Goal: Information Seeking & Learning: Learn about a topic

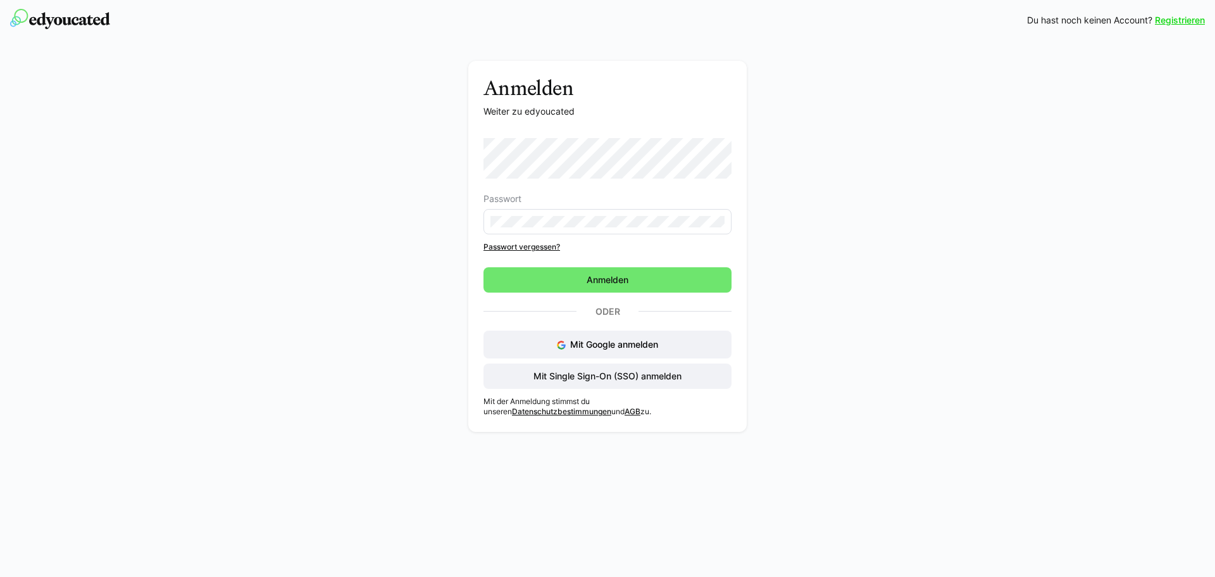
drag, startPoint x: 637, startPoint y: 281, endPoint x: 634, endPoint y: 273, distance: 8.6
click at [637, 282] on span "Anmelden" at bounding box center [608, 279] width 248 height 25
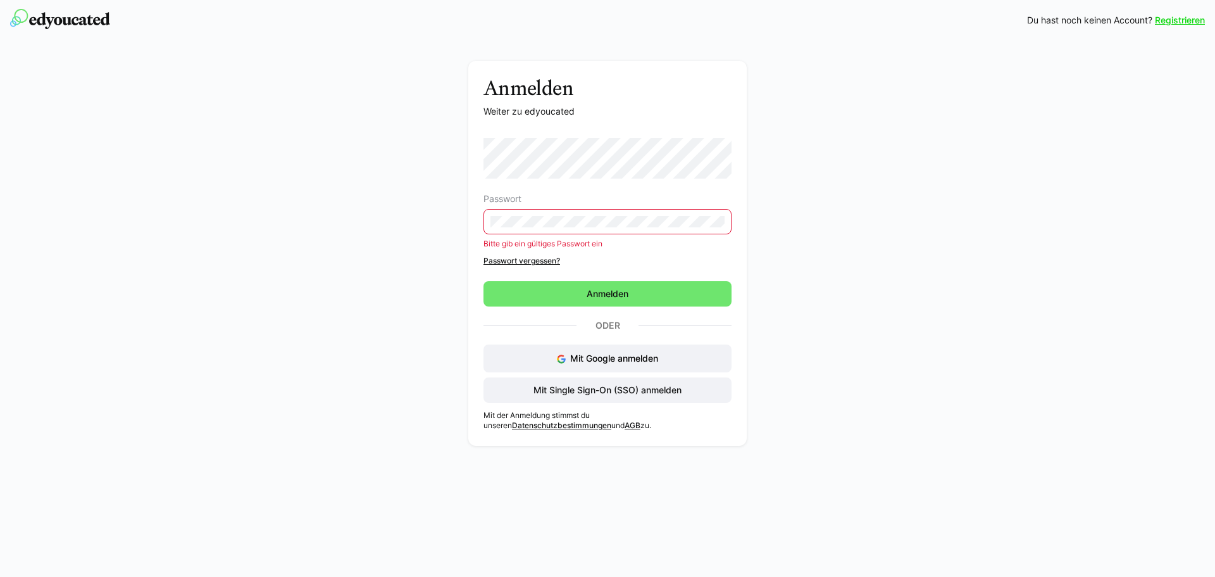
click at [595, 235] on eds-form-field "Passwort Bitte gib ein gültiges Passwort ein" at bounding box center [608, 221] width 248 height 54
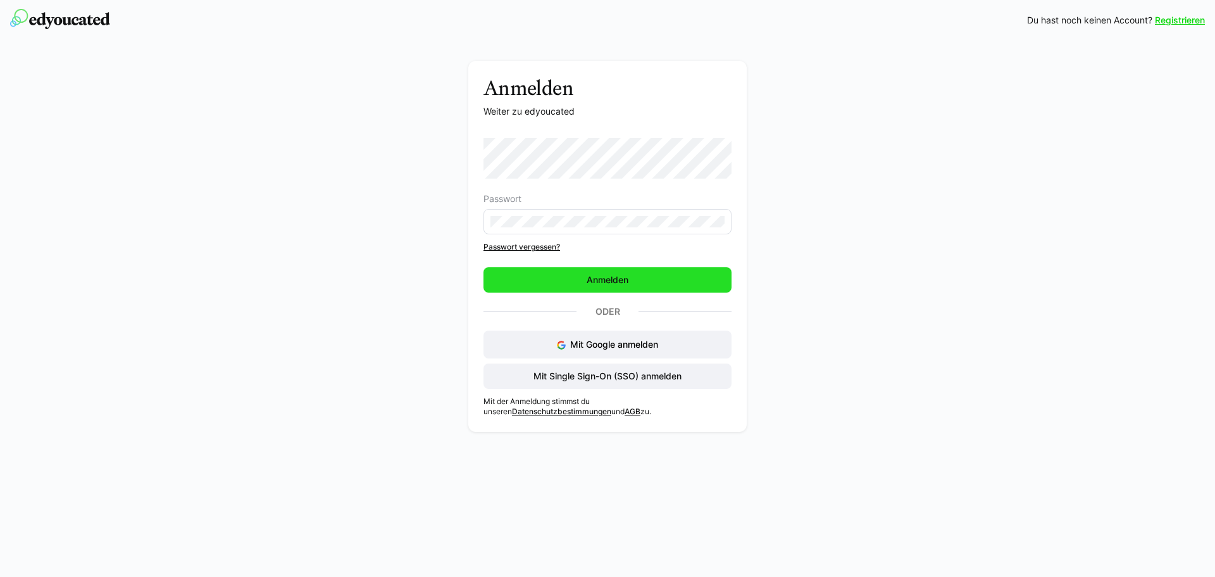
click at [608, 280] on span "Anmelden" at bounding box center [608, 279] width 46 height 13
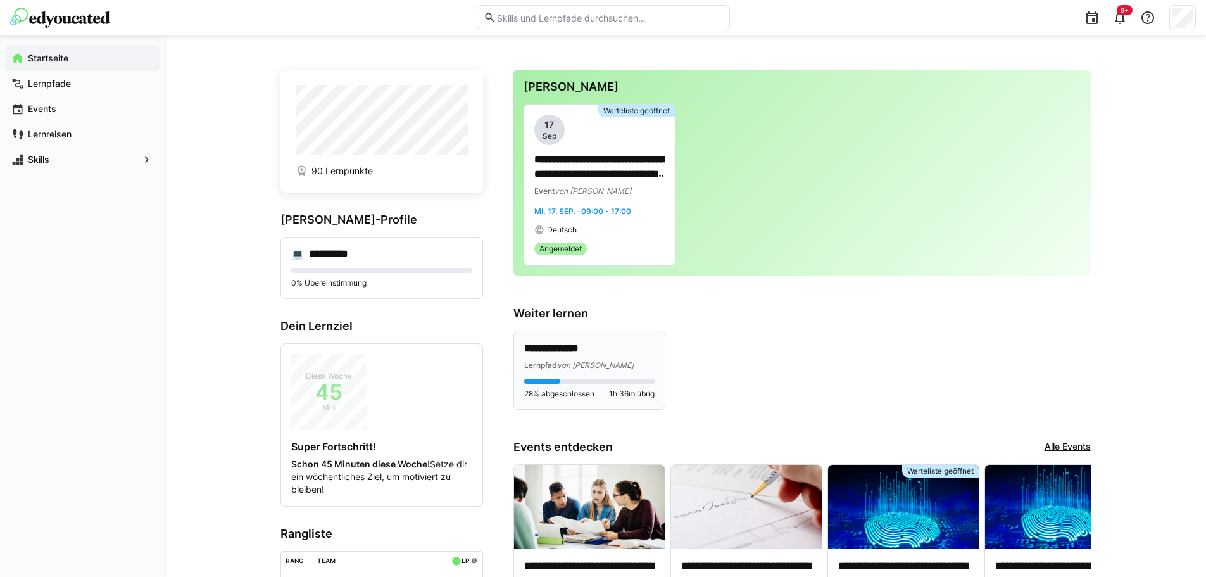
click at [607, 346] on p "**********" at bounding box center [589, 348] width 130 height 15
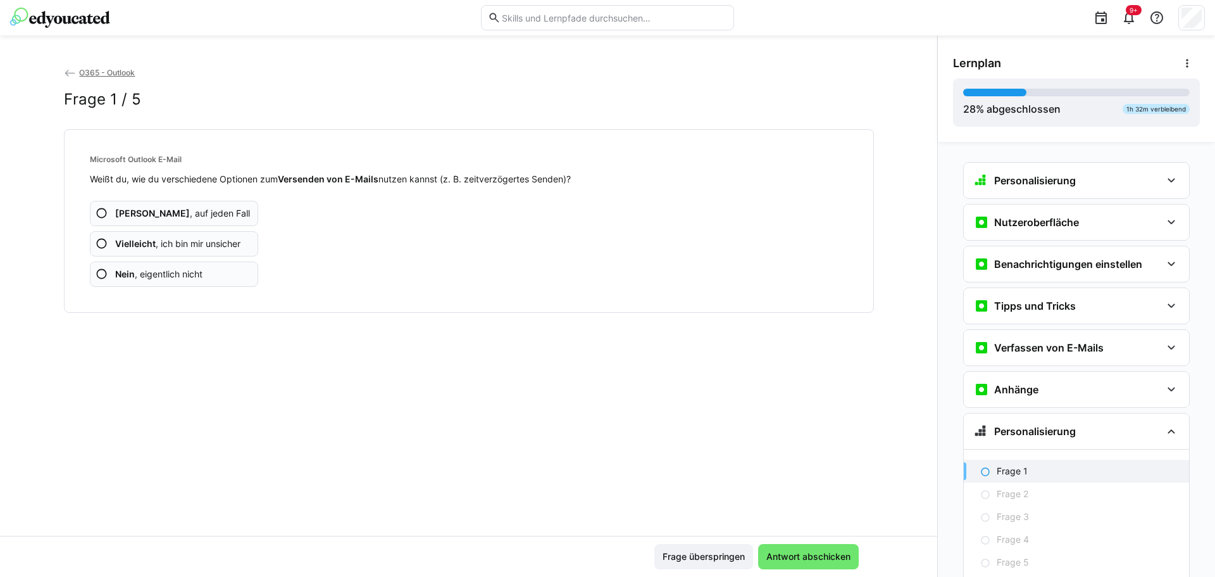
click at [96, 276] on eds-icon at bounding box center [102, 274] width 13 height 13
click at [101, 272] on eds-icon at bounding box center [102, 274] width 13 height 13
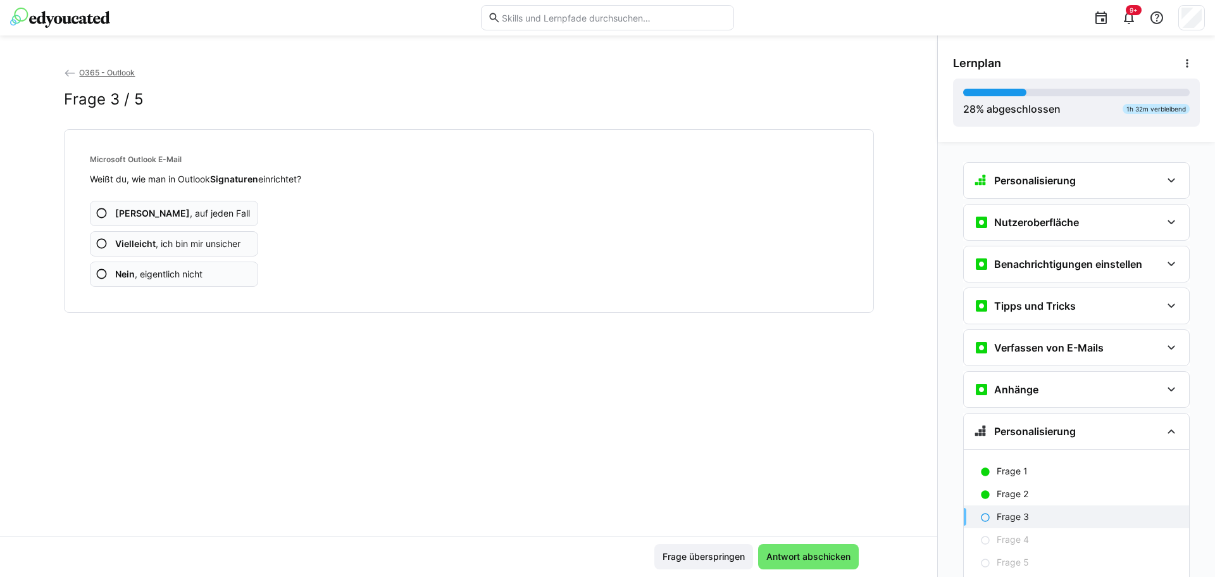
click at [99, 243] on eds-icon at bounding box center [102, 243] width 13 height 13
click at [97, 214] on eds-icon at bounding box center [102, 213] width 13 height 13
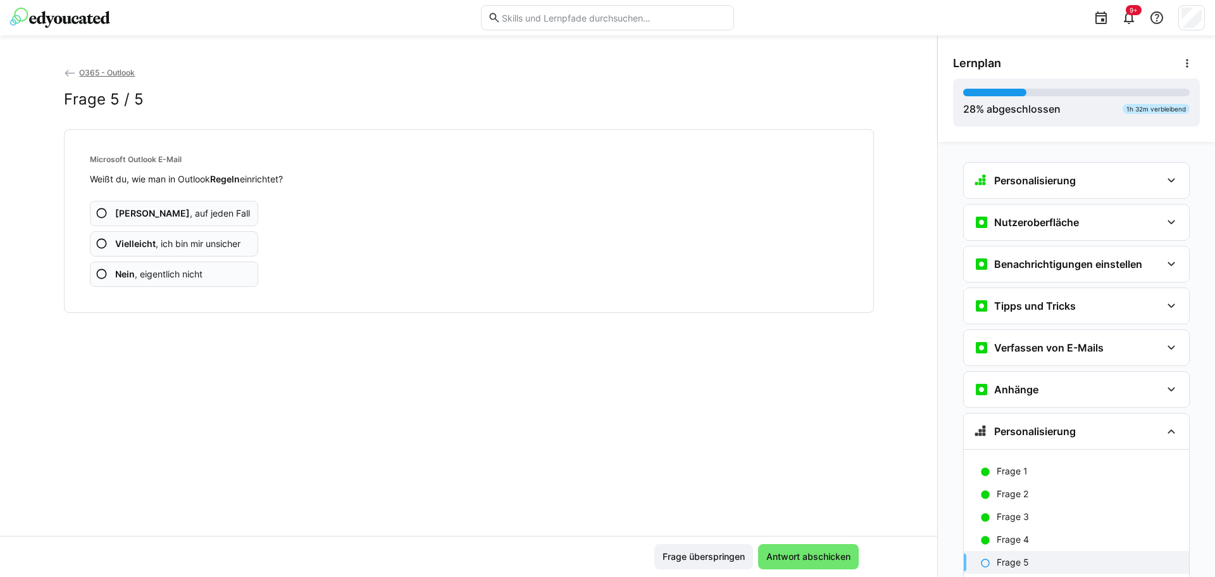
drag, startPoint x: 97, startPoint y: 272, endPoint x: 108, endPoint y: 275, distance: 11.8
click at [96, 273] on eds-icon at bounding box center [102, 274] width 13 height 13
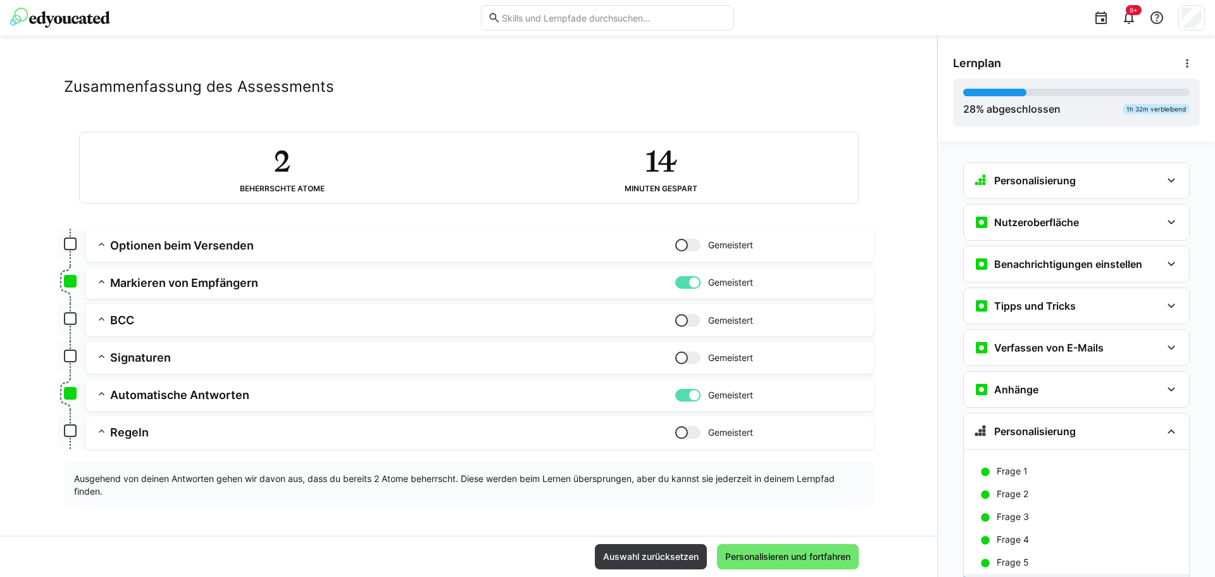
scroll to position [15, 0]
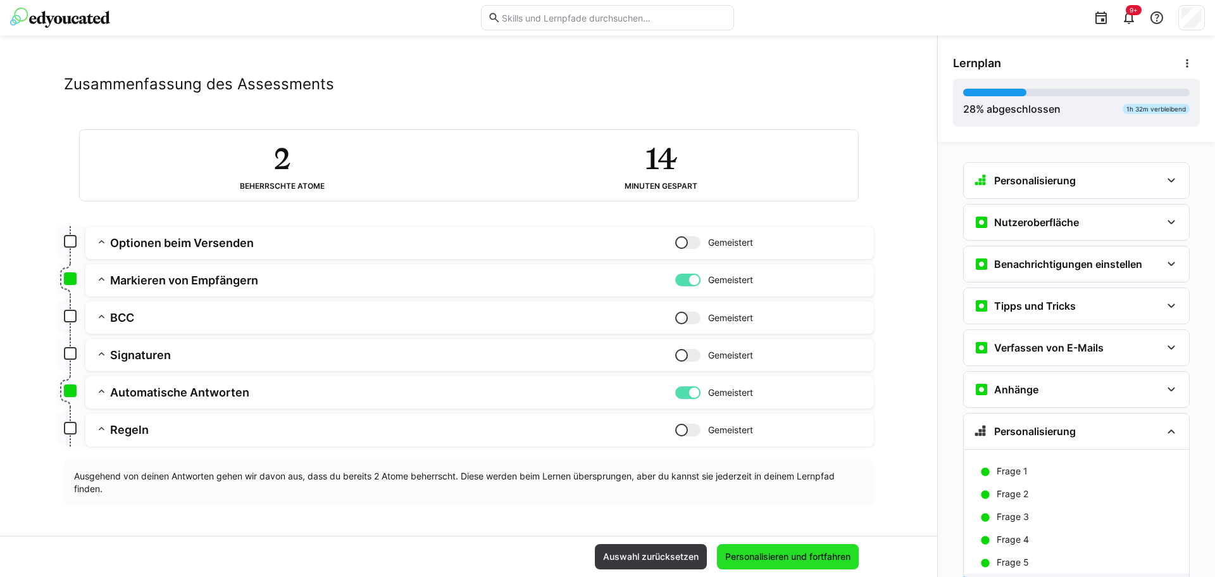
click at [806, 565] on span "Personalisieren und fortfahren" at bounding box center [788, 556] width 142 height 25
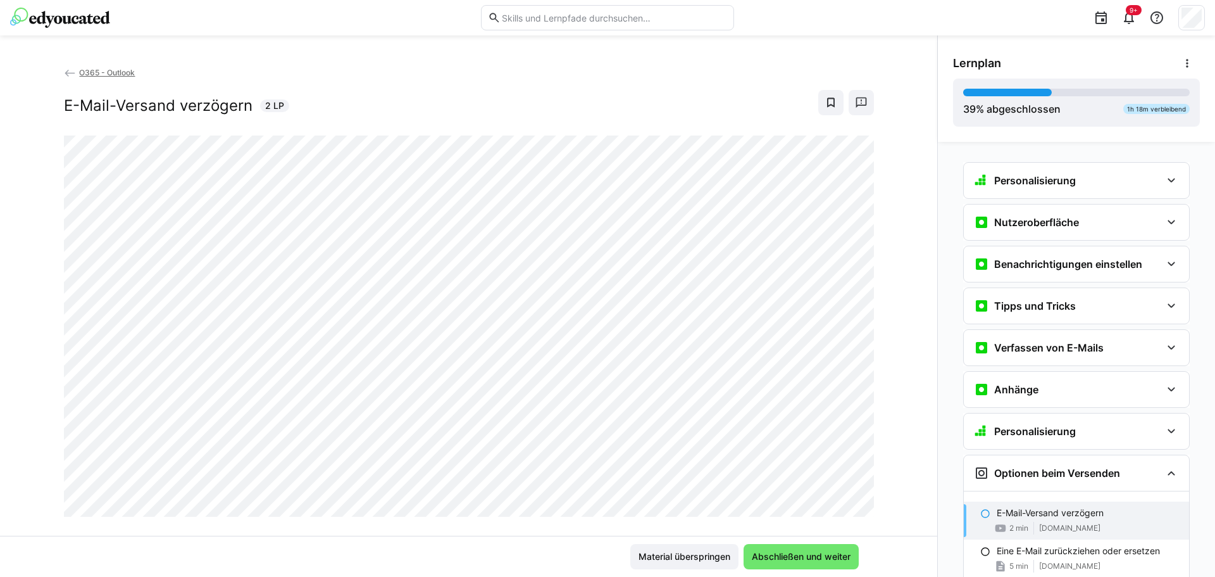
scroll to position [313, 0]
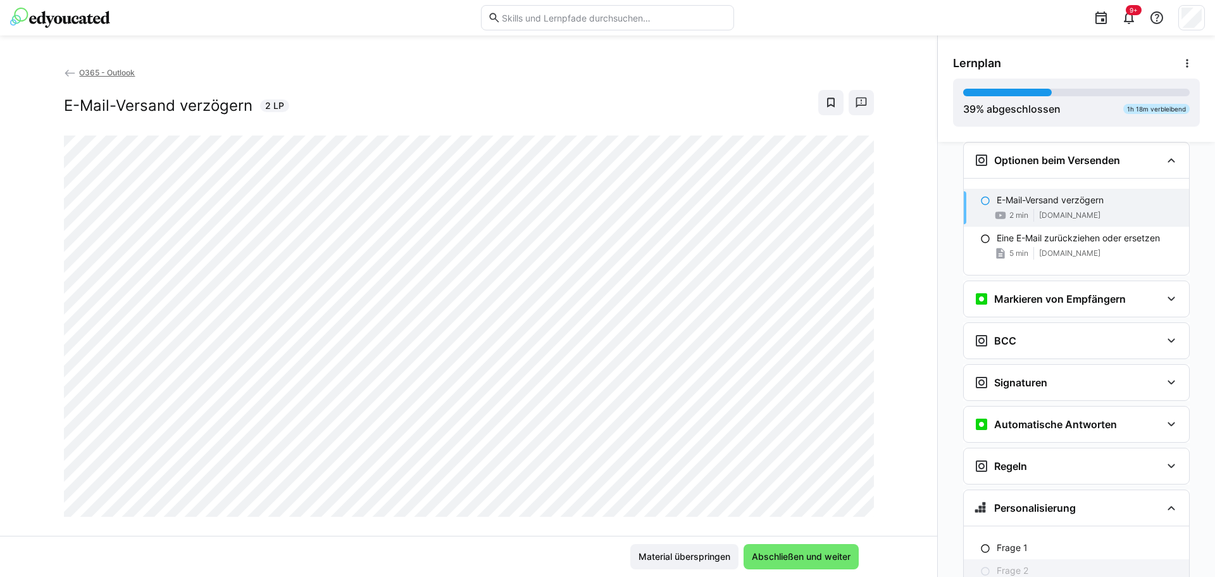
click at [1120, 565] on div "Frage 2" at bounding box center [1088, 570] width 182 height 13
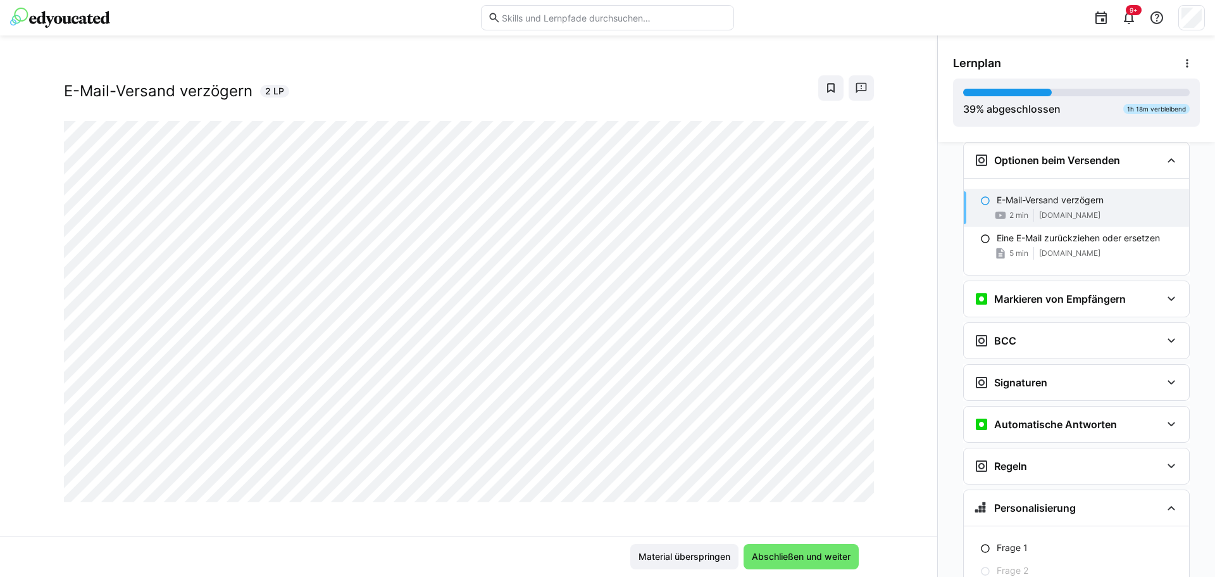
scroll to position [22, 0]
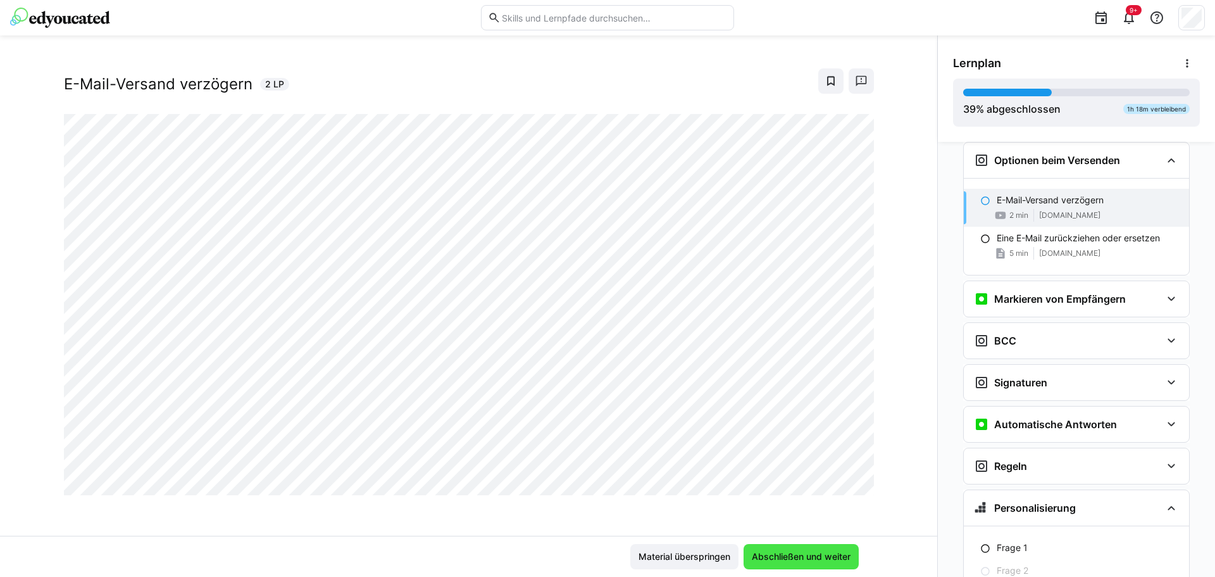
click at [794, 551] on span "Abschließen und weiter" at bounding box center [801, 556] width 103 height 13
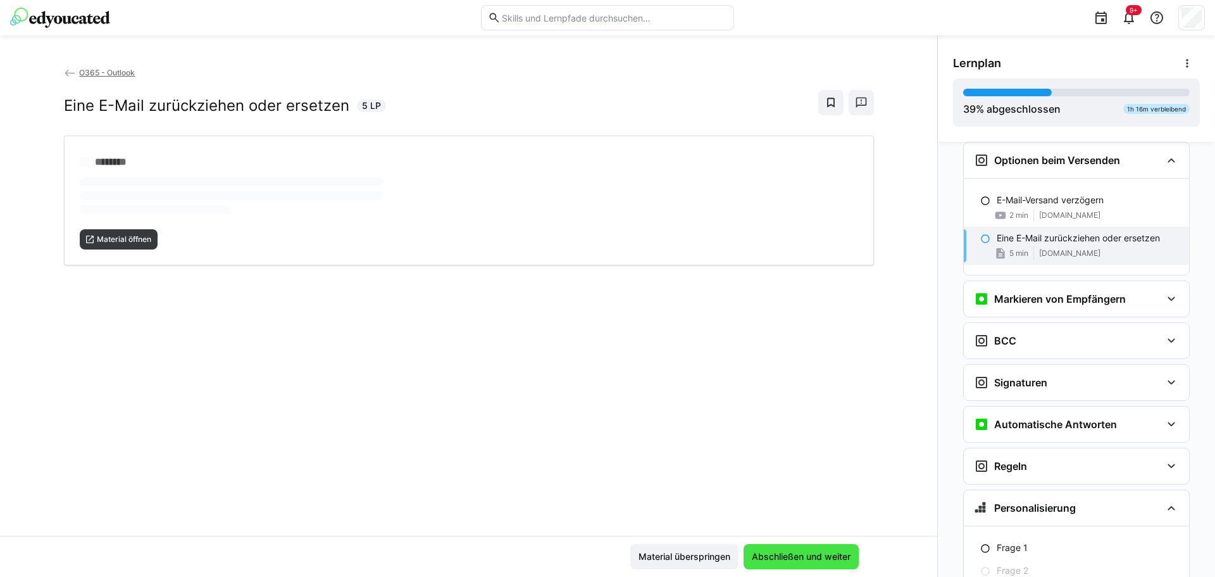
scroll to position [0, 0]
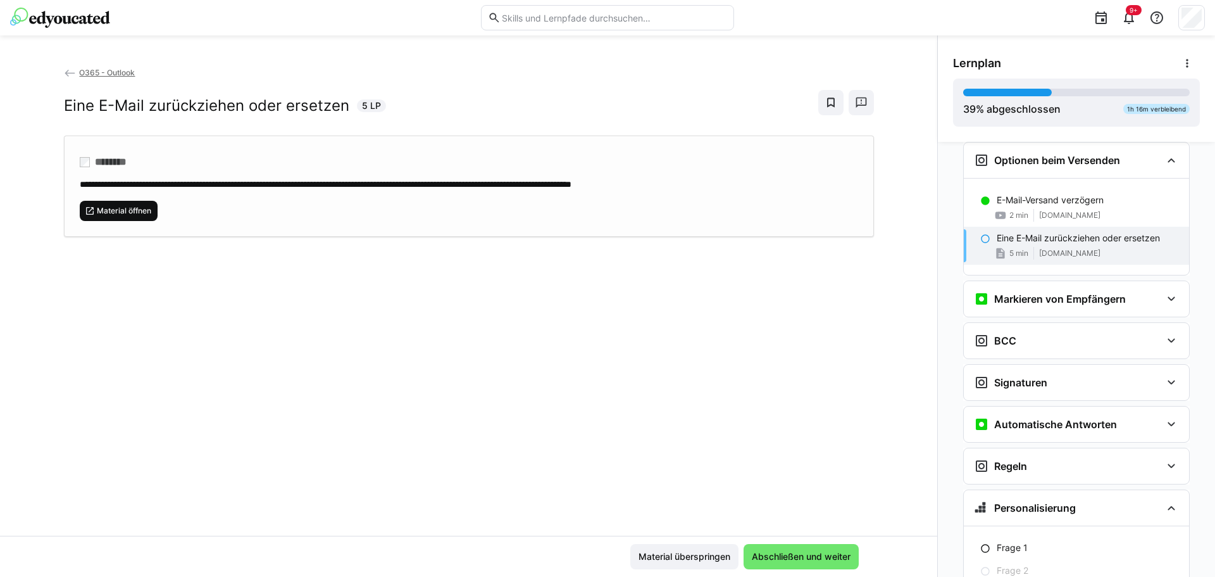
click at [136, 213] on span "Material öffnen" at bounding box center [124, 211] width 57 height 10
click at [847, 556] on span "Abschließen und weiter" at bounding box center [801, 556] width 103 height 13
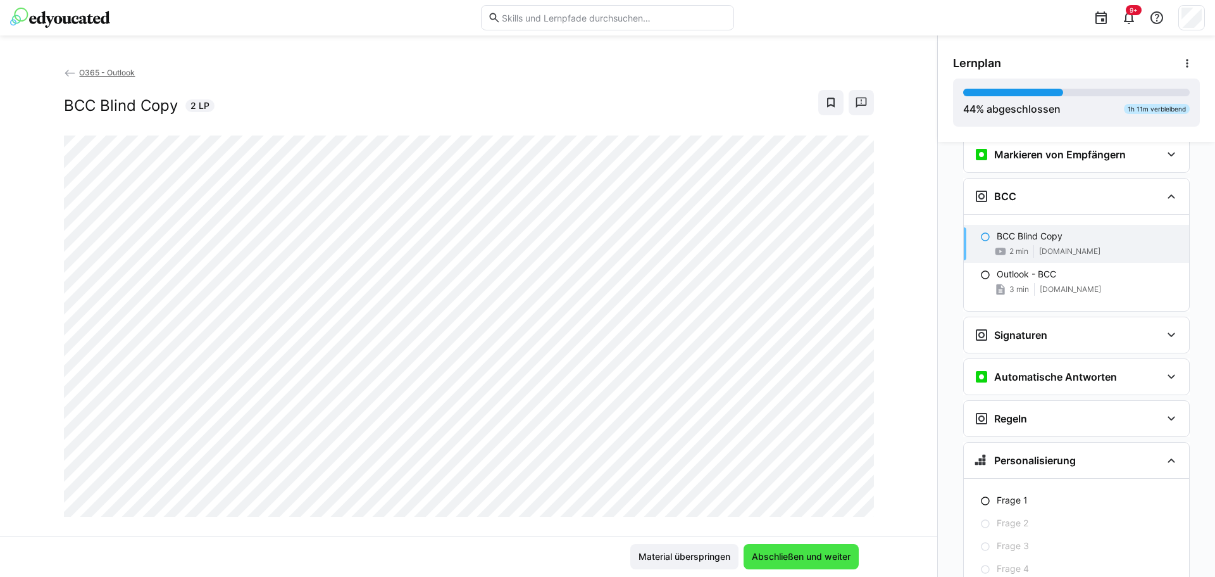
scroll to position [459, 0]
click at [779, 556] on span "Abschließen und weiter" at bounding box center [801, 556] width 103 height 13
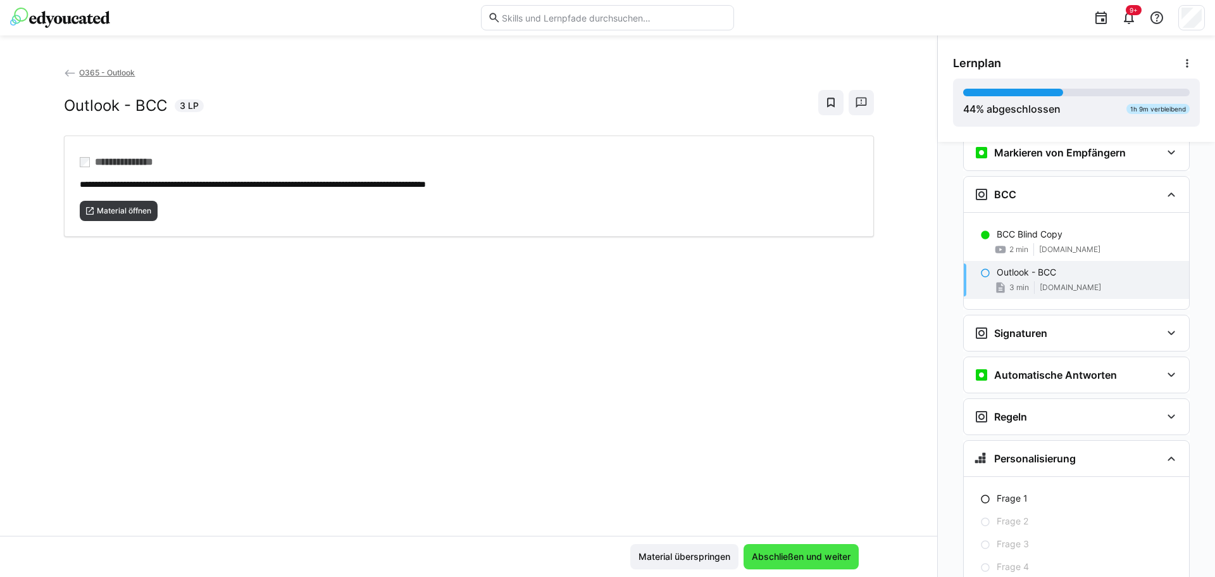
click at [799, 554] on span "Abschließen und weiter" at bounding box center [801, 556] width 103 height 13
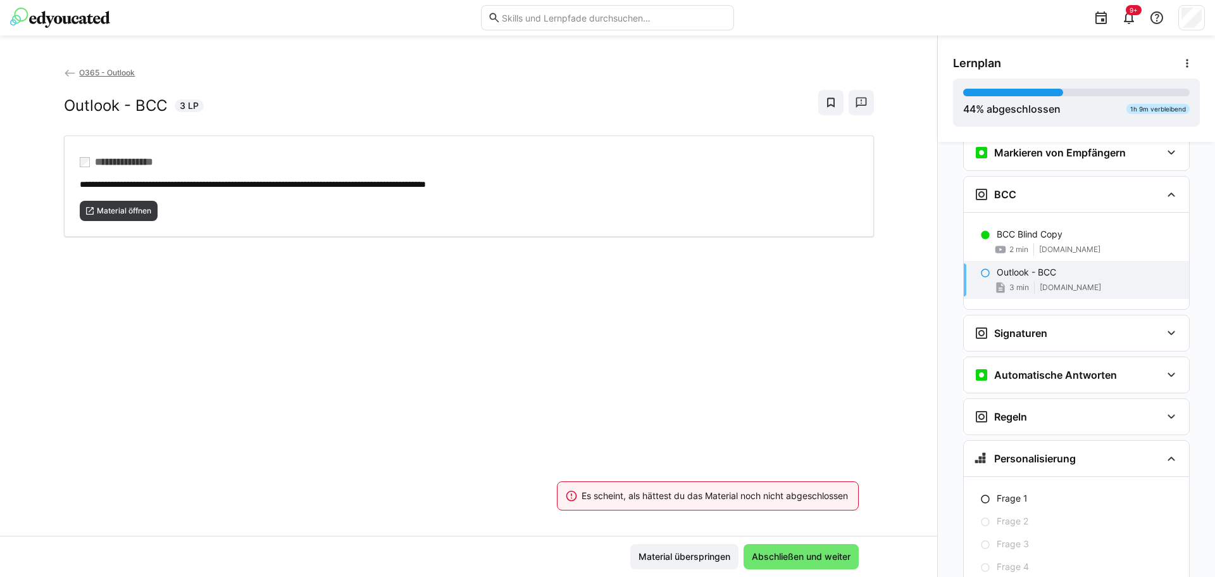
drag, startPoint x: 639, startPoint y: 427, endPoint x: 557, endPoint y: 425, distance: 81.7
click at [635, 427] on div "**********" at bounding box center [468, 301] width 937 height 470
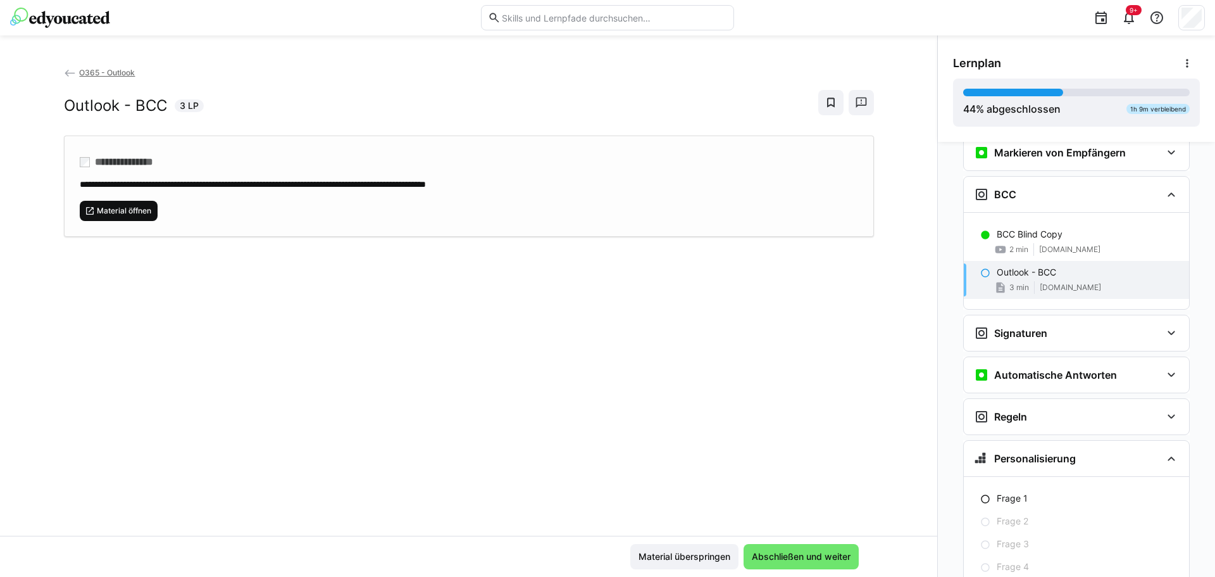
click at [131, 213] on span "Material öffnen" at bounding box center [124, 211] width 57 height 10
click at [826, 555] on span "Abschließen und weiter" at bounding box center [801, 556] width 103 height 13
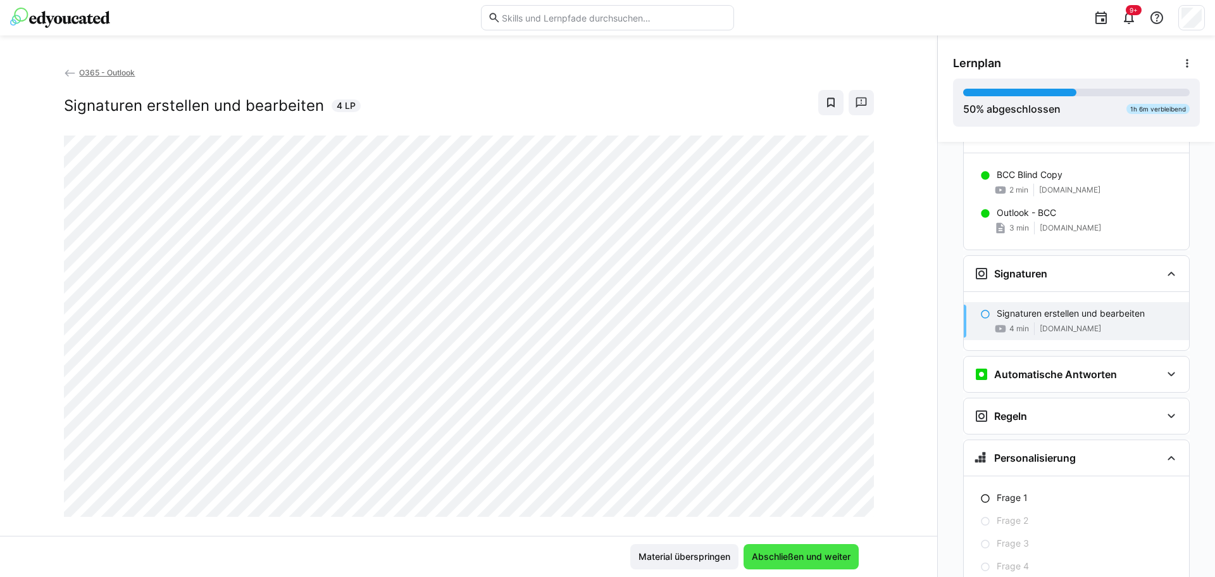
scroll to position [556, 0]
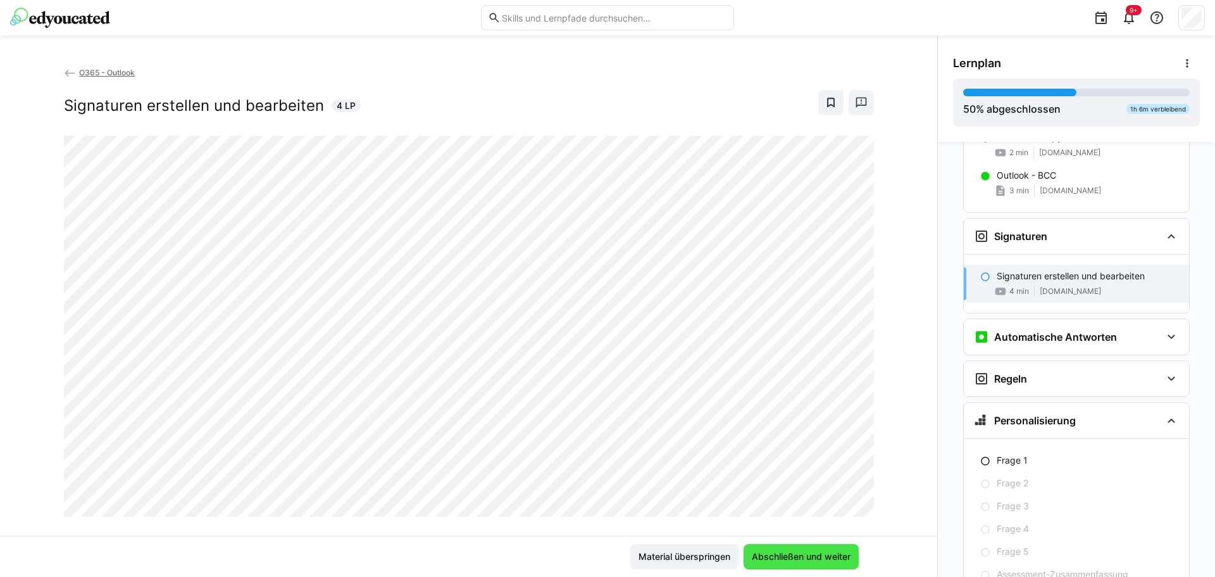
click at [765, 557] on span "Abschließen und weiter" at bounding box center [801, 556] width 103 height 13
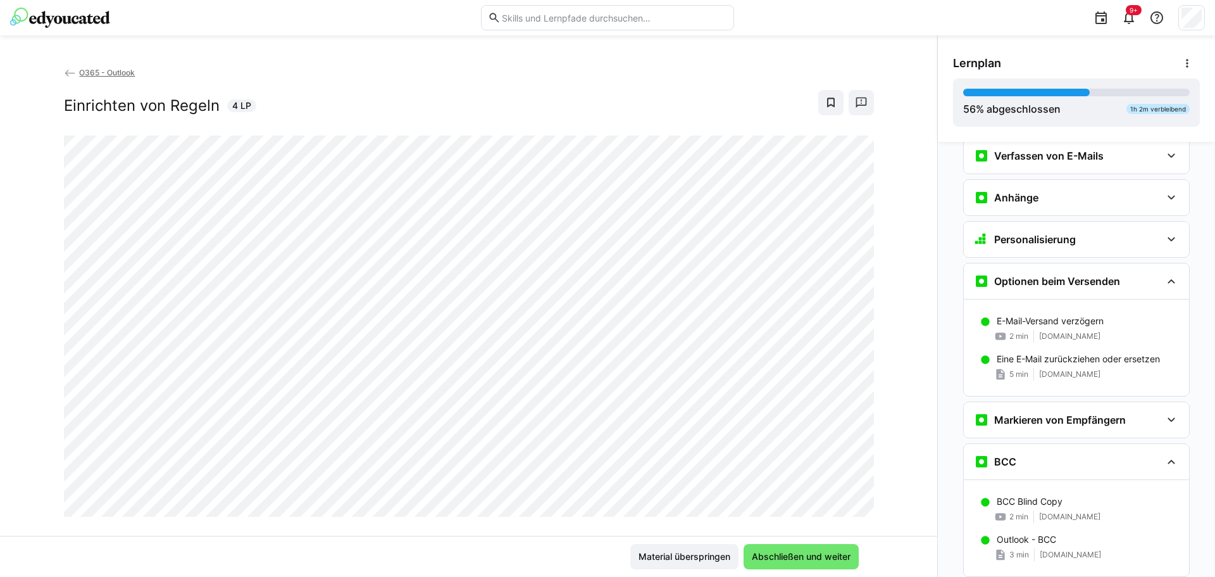
scroll to position [167, 0]
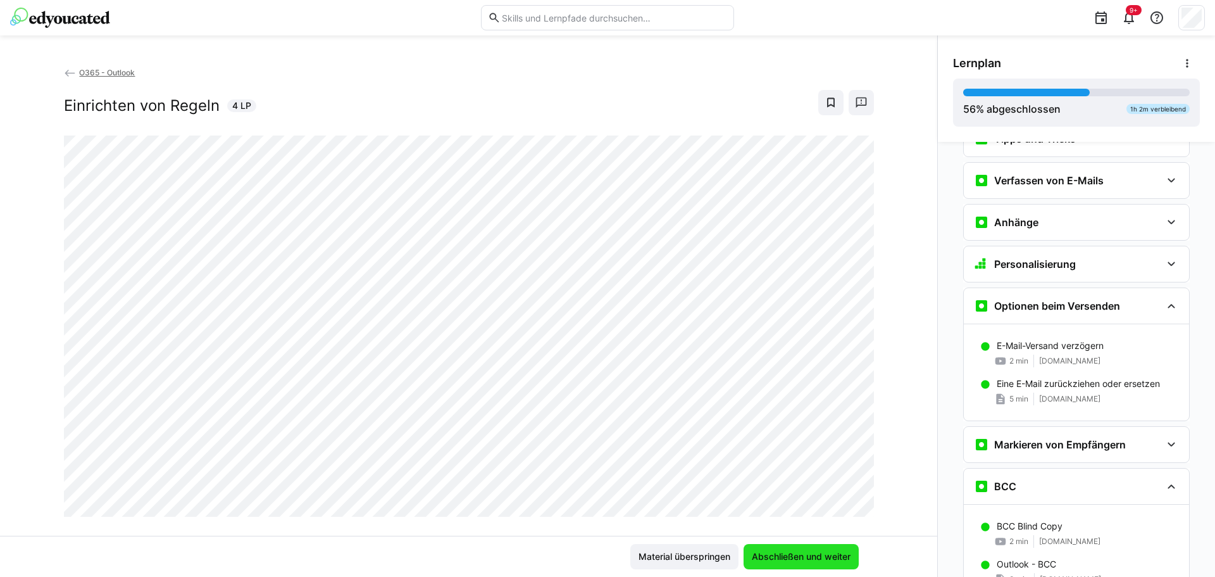
click at [812, 556] on span "Abschließen und weiter" at bounding box center [801, 556] width 103 height 13
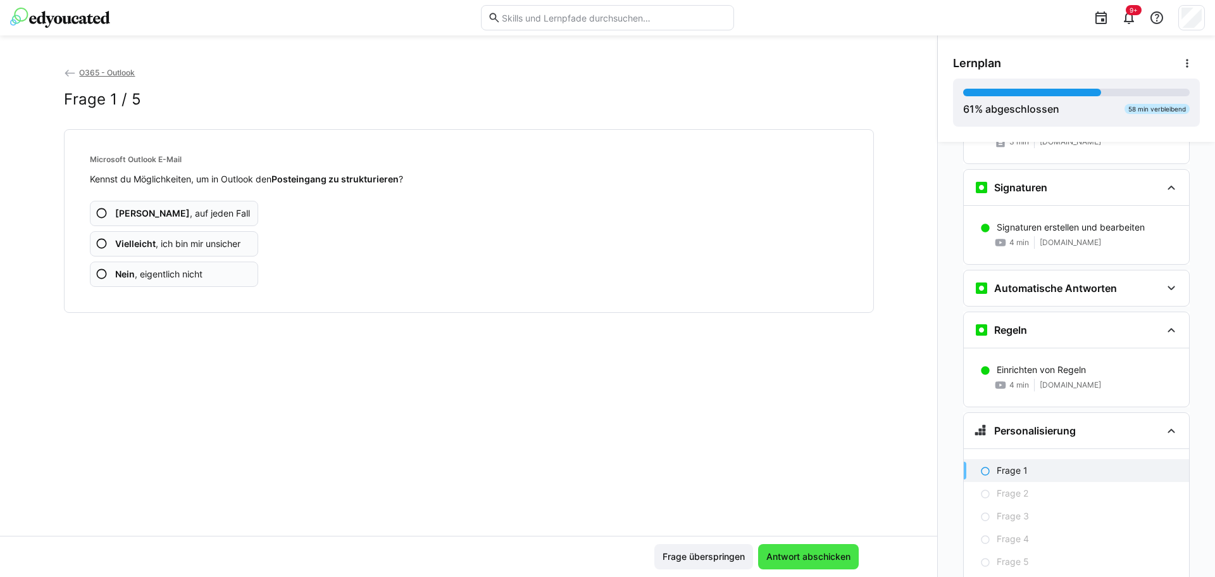
scroll to position [673, 0]
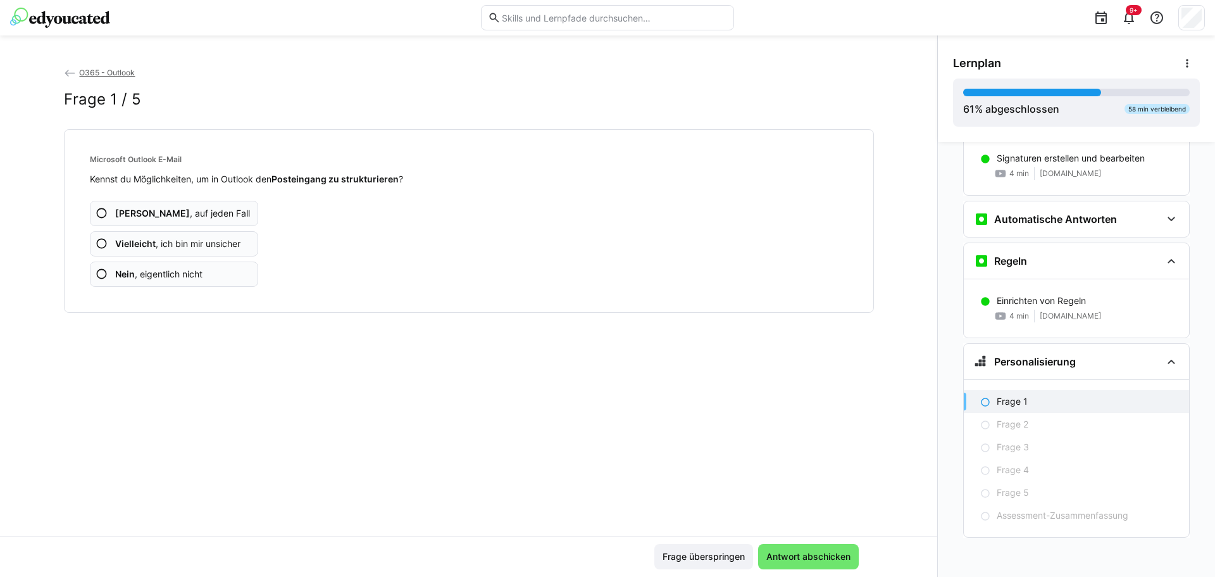
click at [96, 276] on eds-icon at bounding box center [102, 274] width 13 height 13
click at [96, 211] on eds-icon at bounding box center [102, 213] width 13 height 13
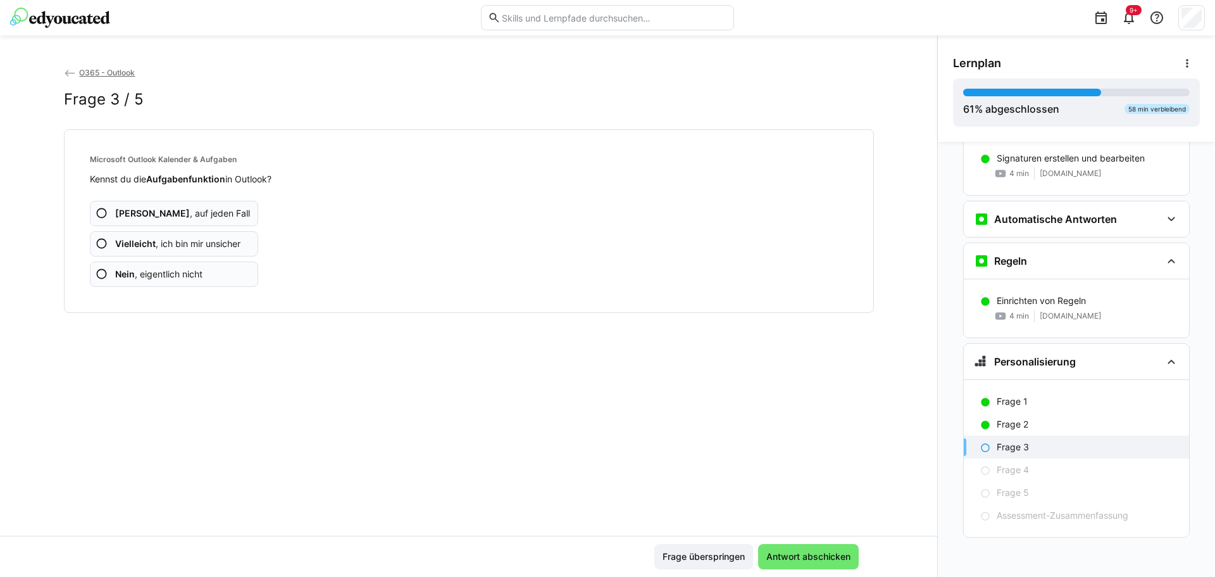
click at [100, 244] on eds-icon at bounding box center [102, 243] width 13 height 13
click at [98, 212] on eds-icon at bounding box center [102, 213] width 13 height 13
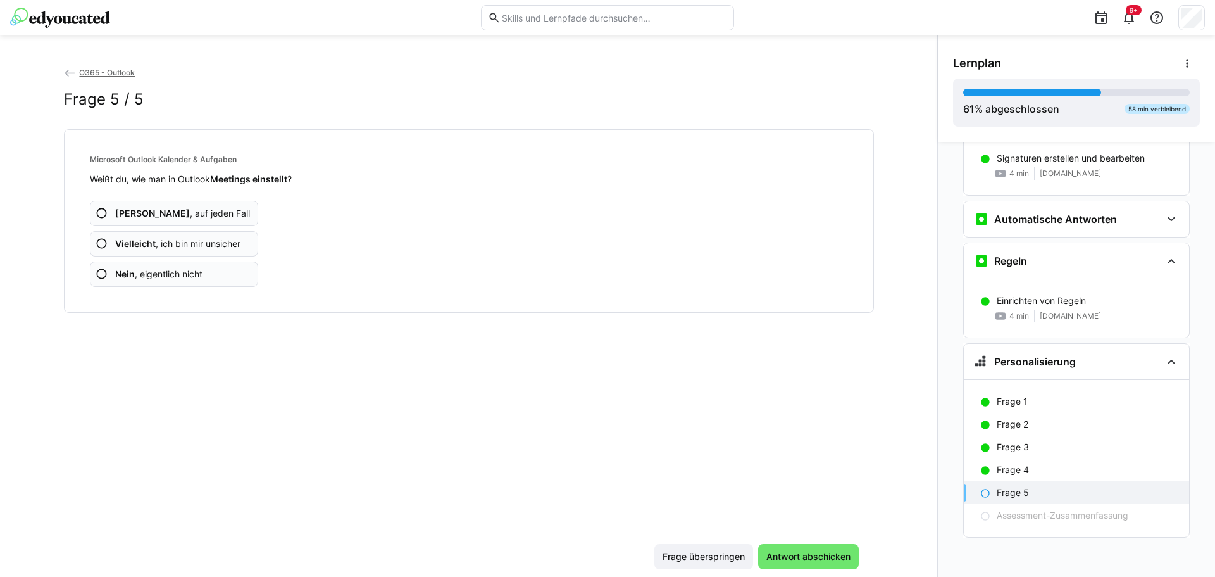
click at [99, 213] on eds-icon at bounding box center [102, 213] width 13 height 13
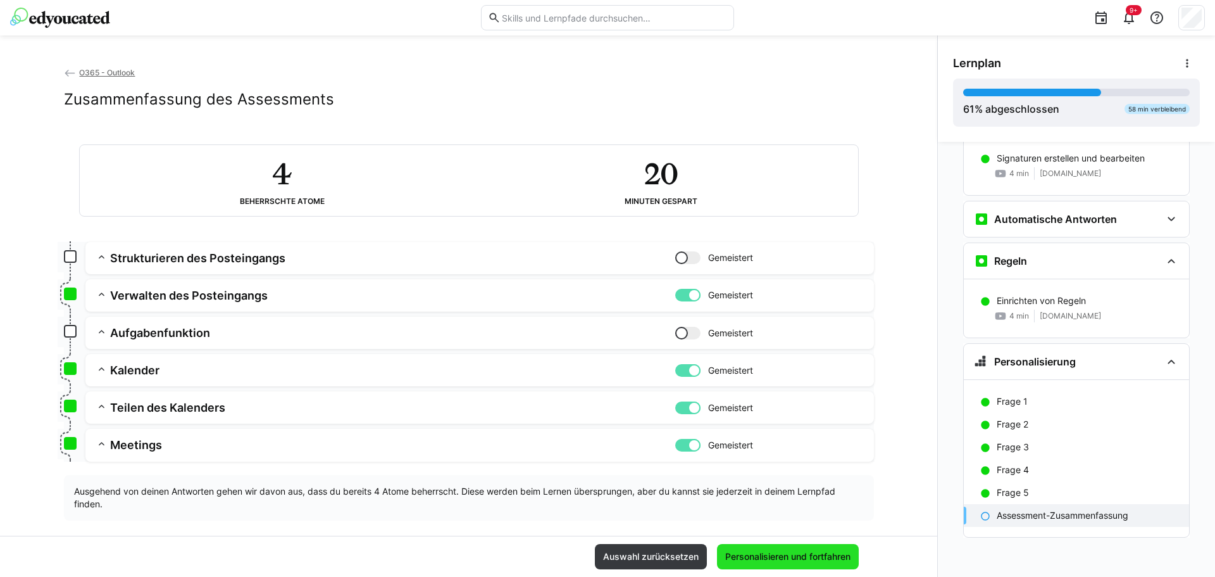
click at [777, 556] on span "Personalisieren und fortfahren" at bounding box center [787, 556] width 129 height 13
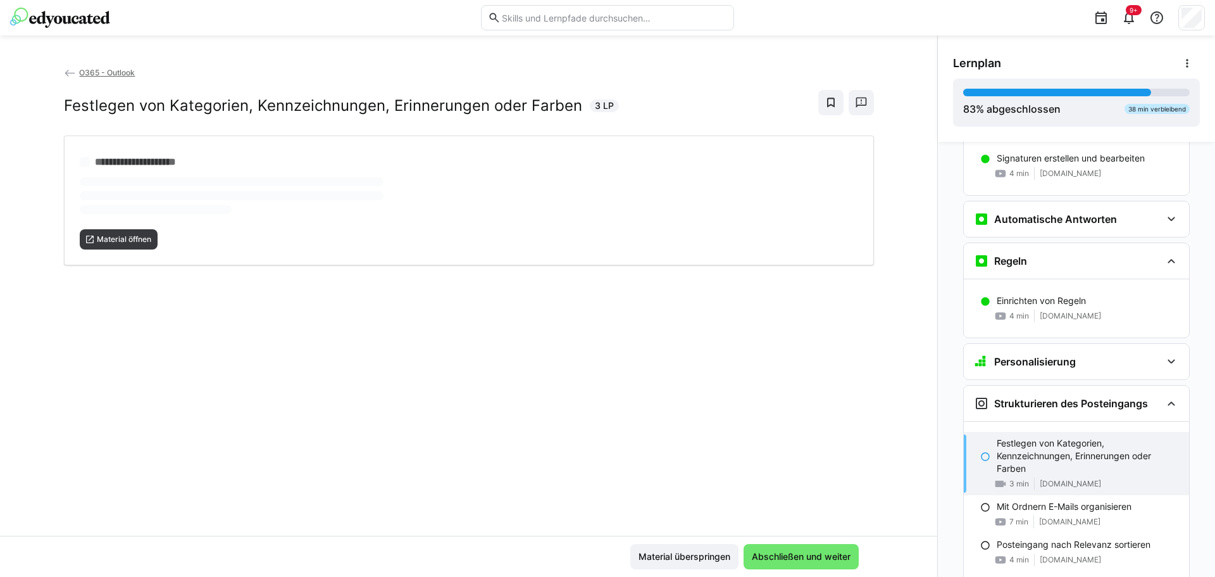
scroll to position [916, 0]
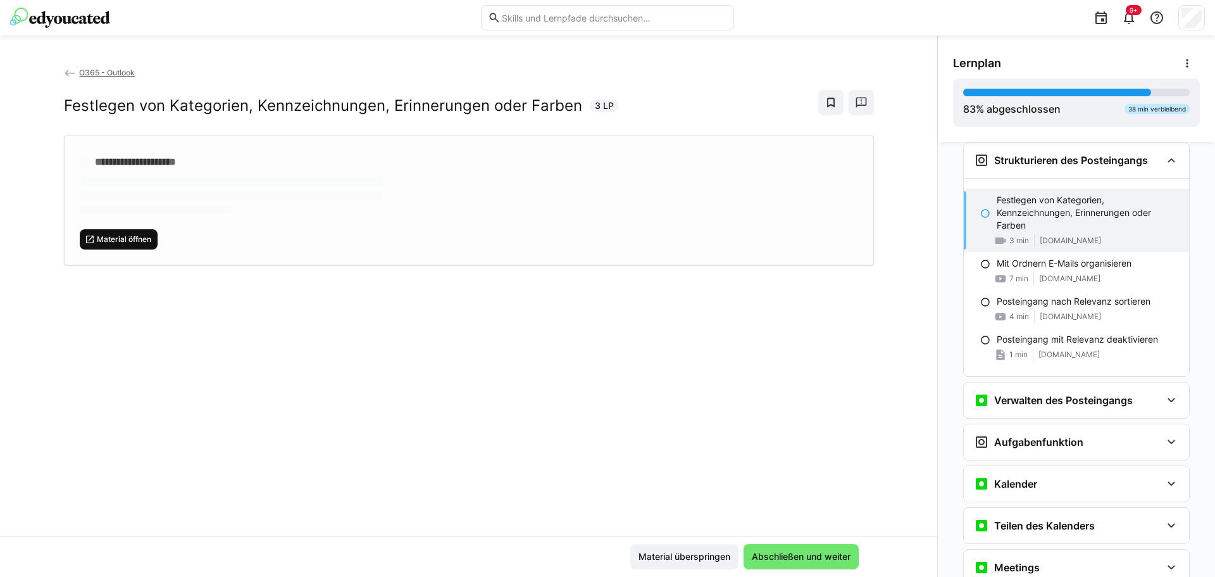
click at [106, 235] on span "Material öffnen" at bounding box center [124, 239] width 57 height 10
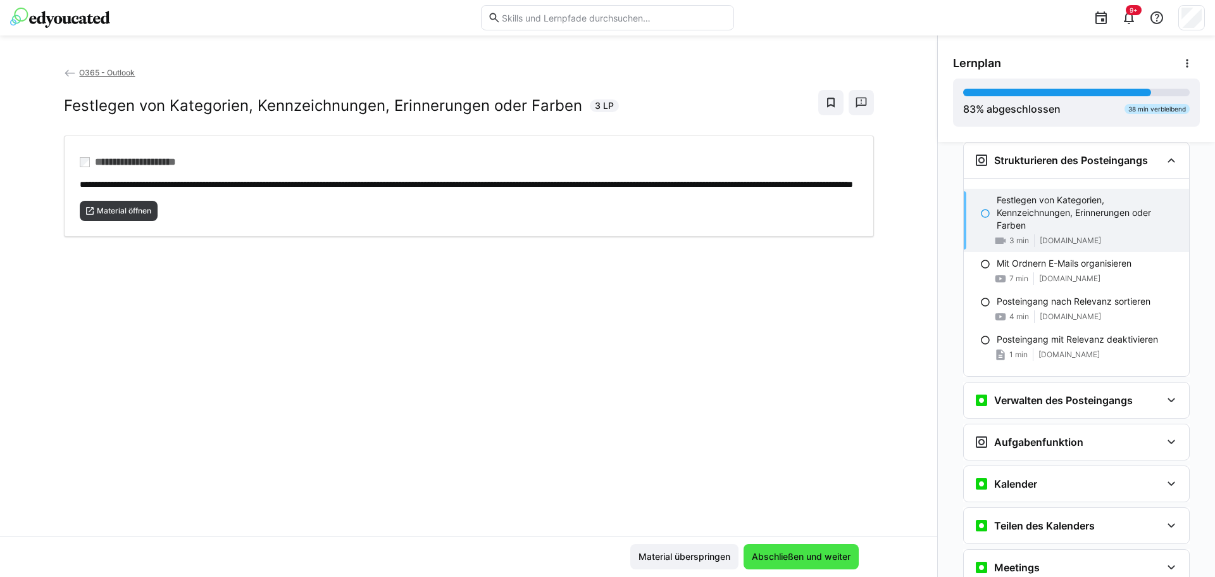
click at [776, 561] on span "Abschließen und weiter" at bounding box center [801, 556] width 103 height 13
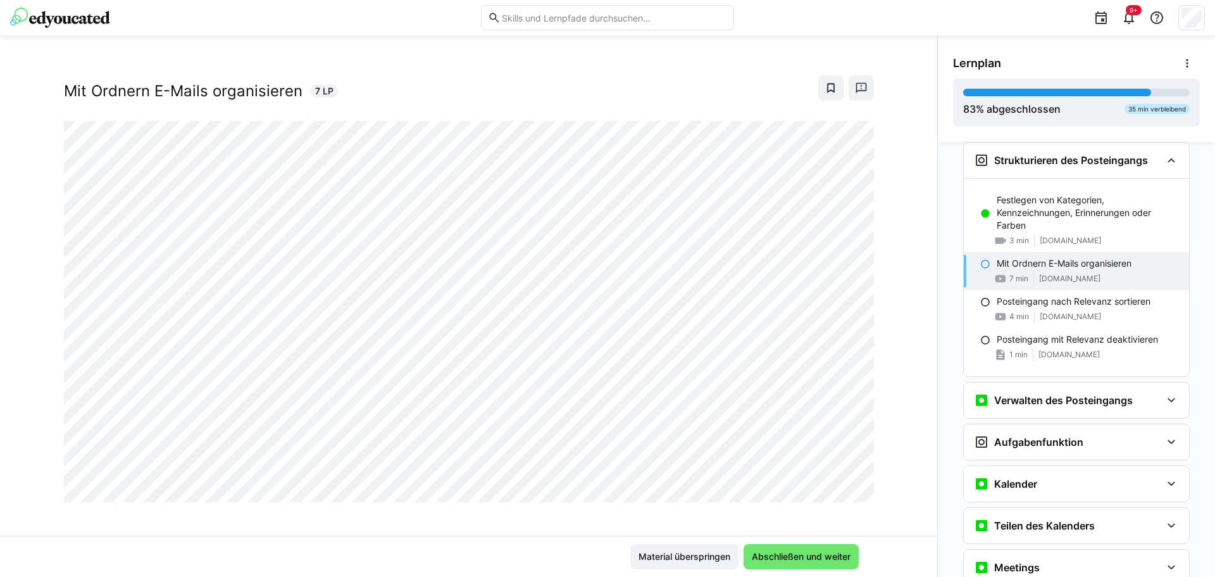
scroll to position [22, 0]
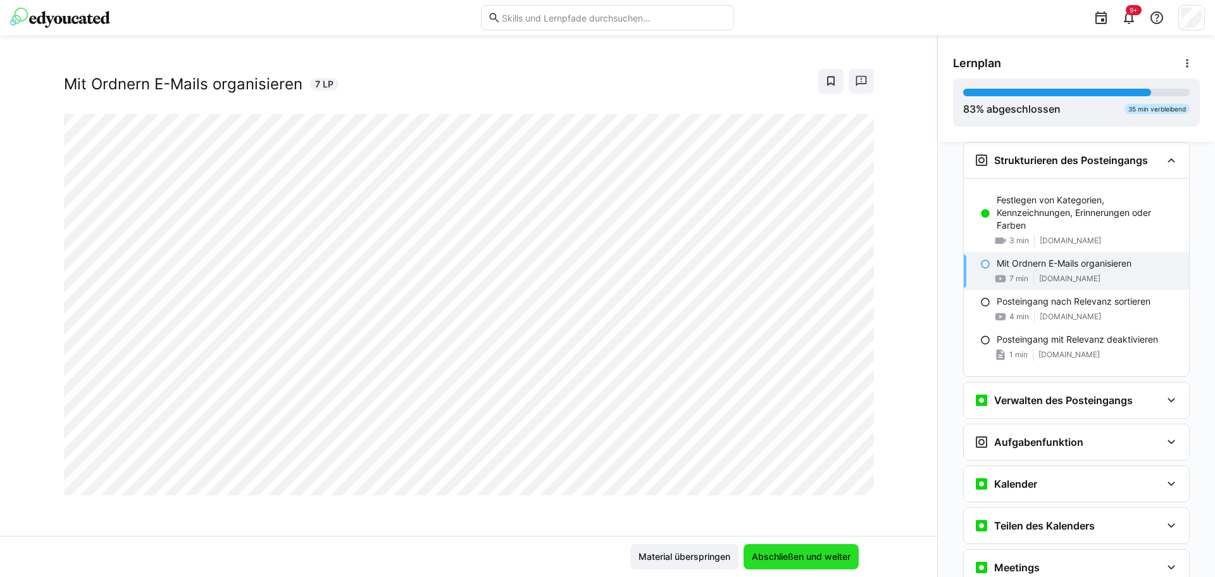
click at [792, 558] on span "Abschließen und weiter" at bounding box center [801, 556] width 103 height 13
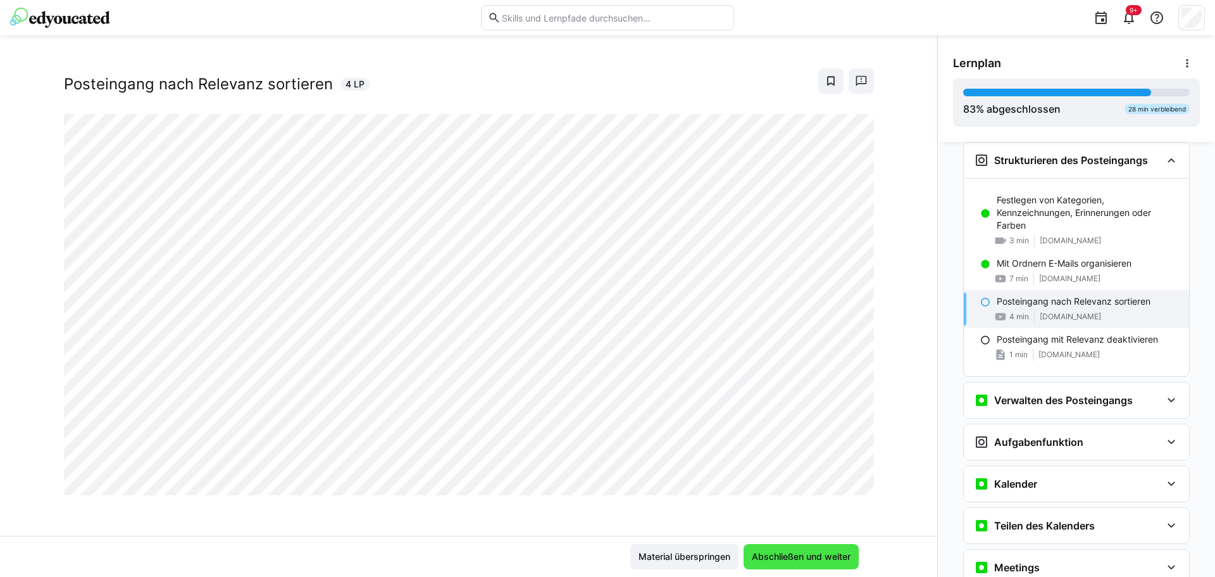
click at [750, 555] on span "Abschließen und weiter" at bounding box center [801, 556] width 103 height 13
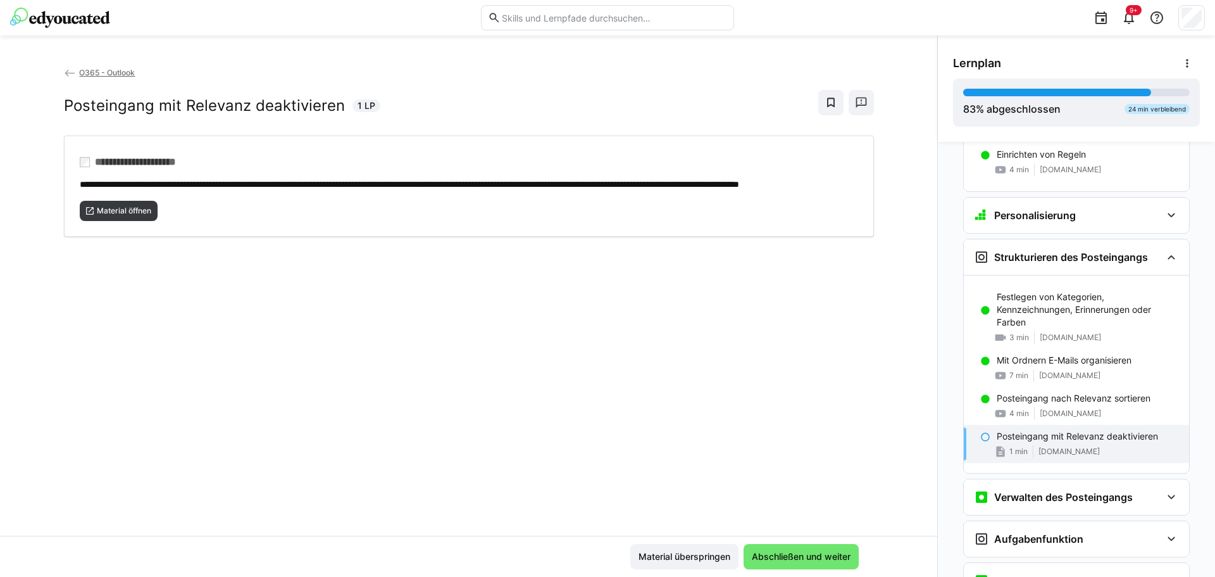
scroll to position [756, 0]
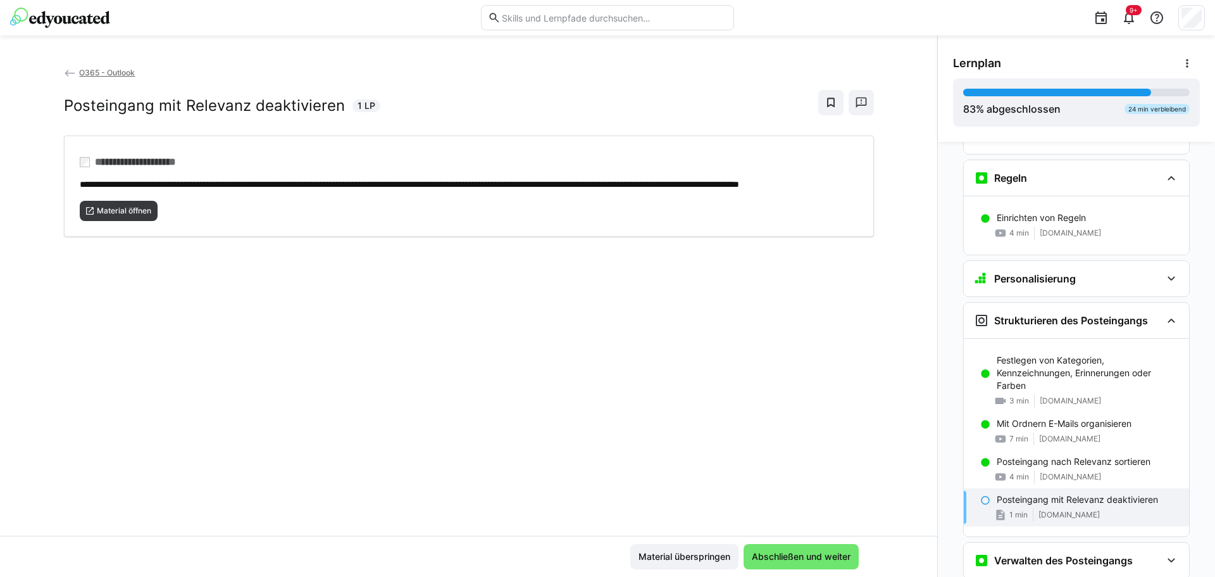
click at [468, 70] on app-back-navigation "O365 - Outlook" at bounding box center [469, 73] width 810 height 14
click at [111, 216] on span "Material öffnen" at bounding box center [124, 211] width 57 height 10
click at [794, 549] on span "Abschließen und weiter" at bounding box center [801, 556] width 115 height 25
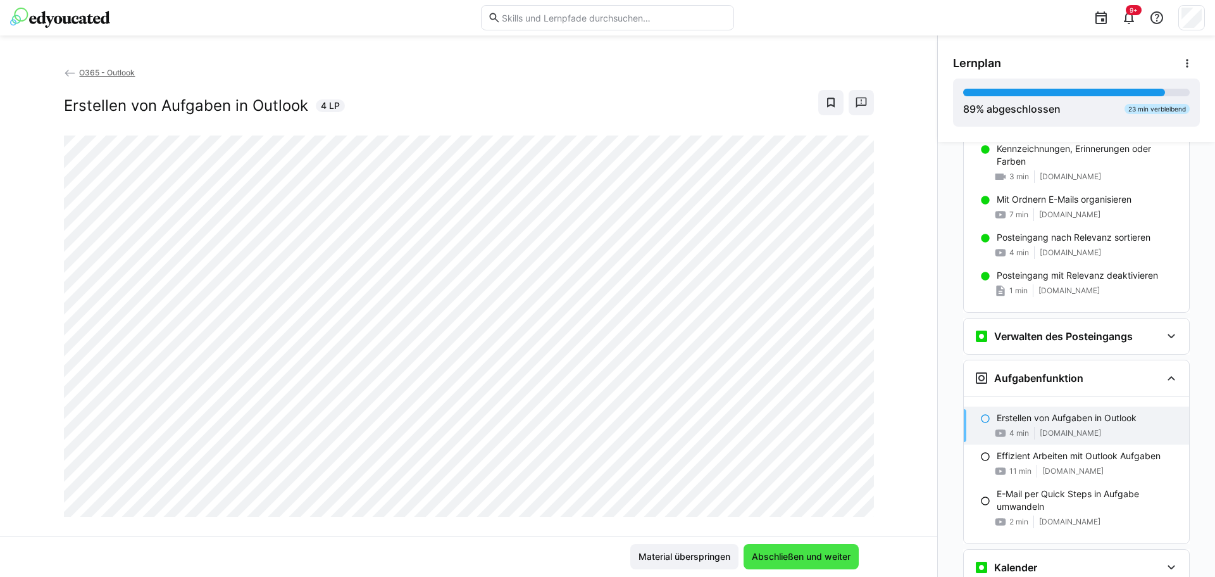
scroll to position [1073, 0]
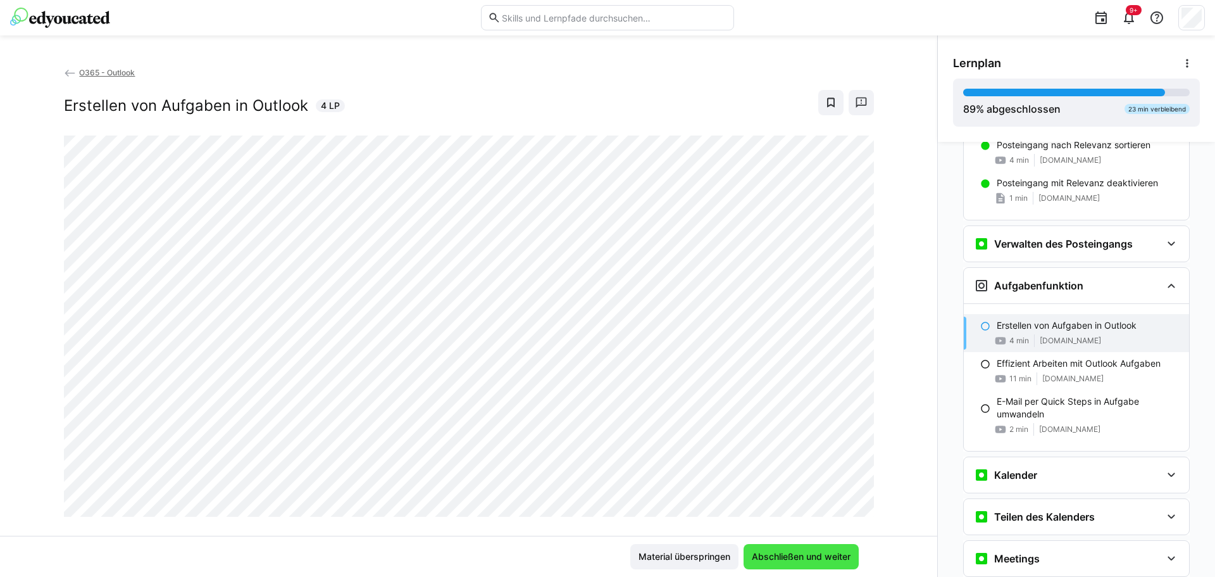
click at [824, 551] on span "Abschließen und weiter" at bounding box center [801, 556] width 103 height 13
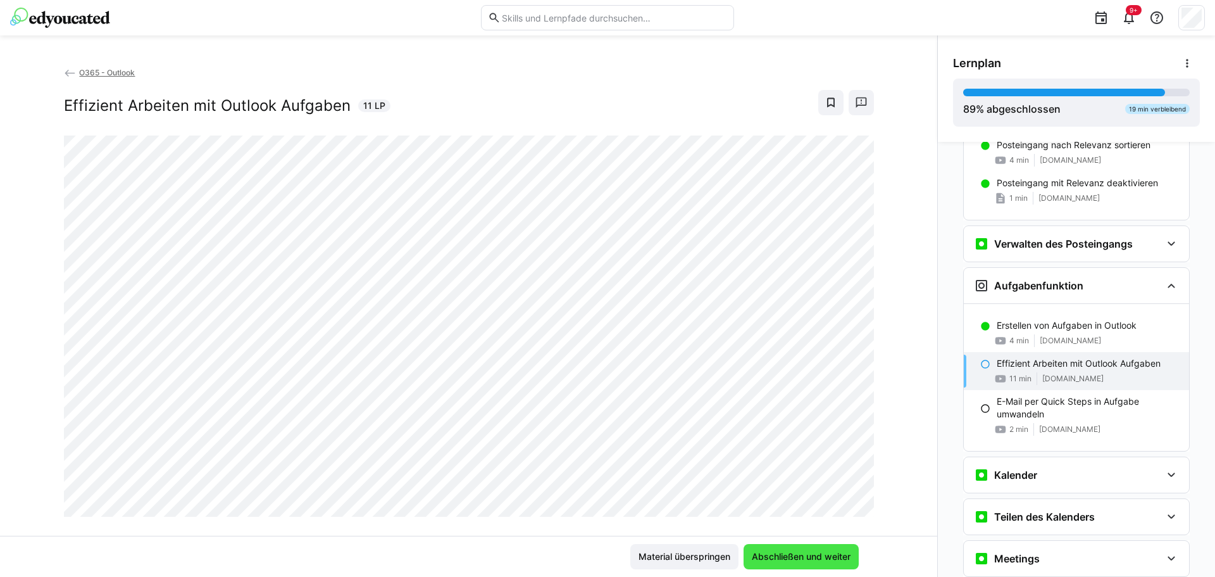
click at [797, 560] on span "Abschließen und weiter" at bounding box center [801, 556] width 103 height 13
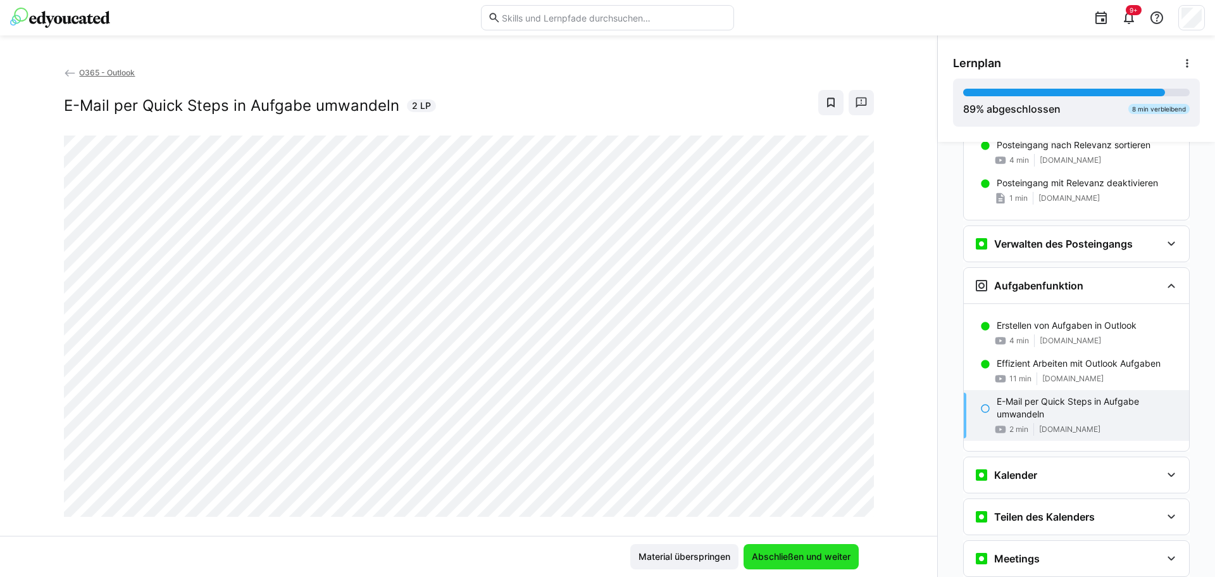
click at [777, 561] on span "Abschließen und weiter" at bounding box center [801, 556] width 103 height 13
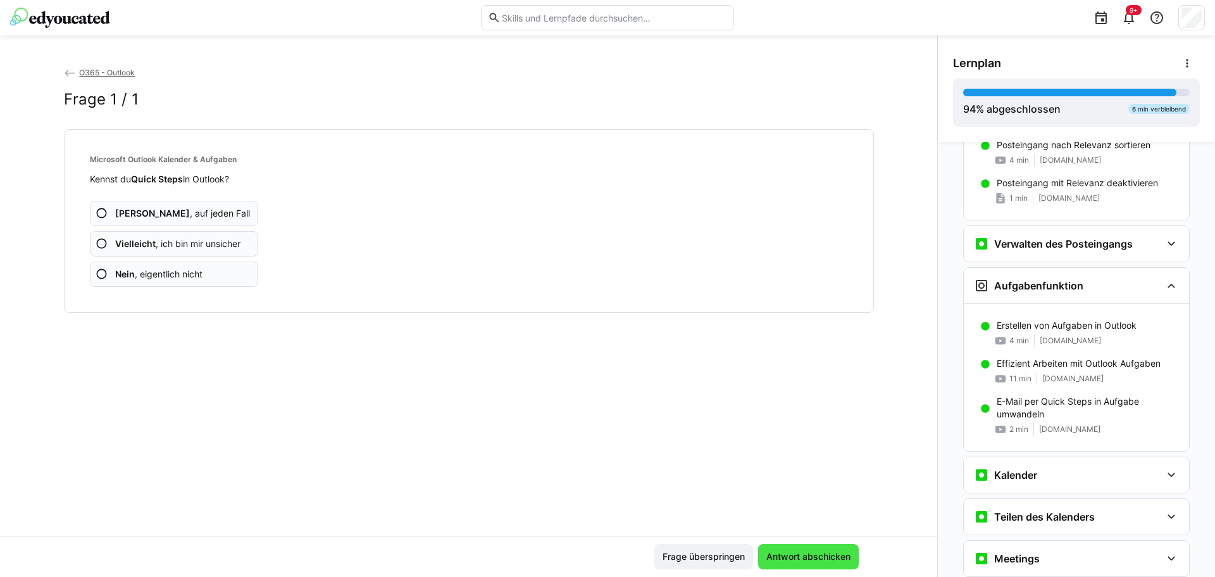
scroll to position [1220, 0]
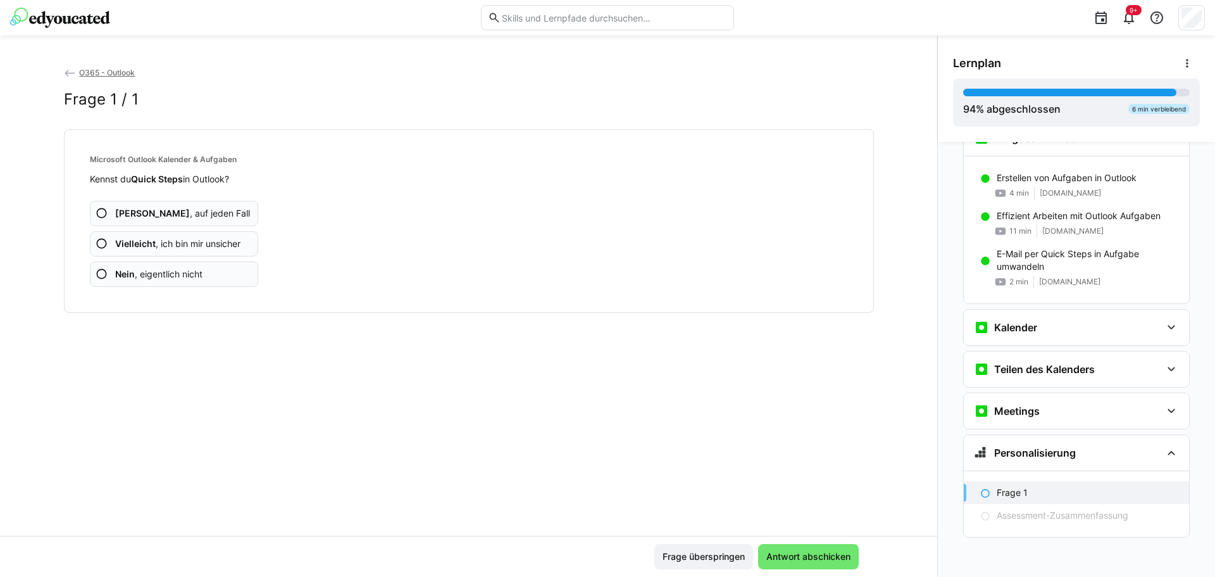
click at [101, 274] on eds-icon at bounding box center [102, 274] width 13 height 13
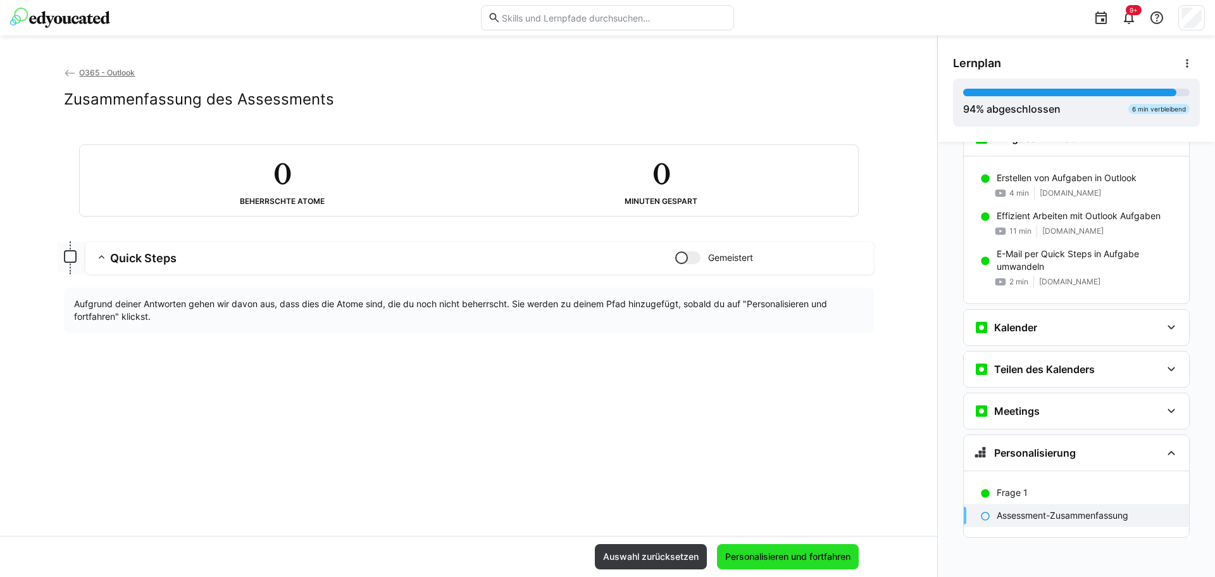
click at [777, 560] on span "Personalisieren und fortfahren" at bounding box center [787, 556] width 129 height 13
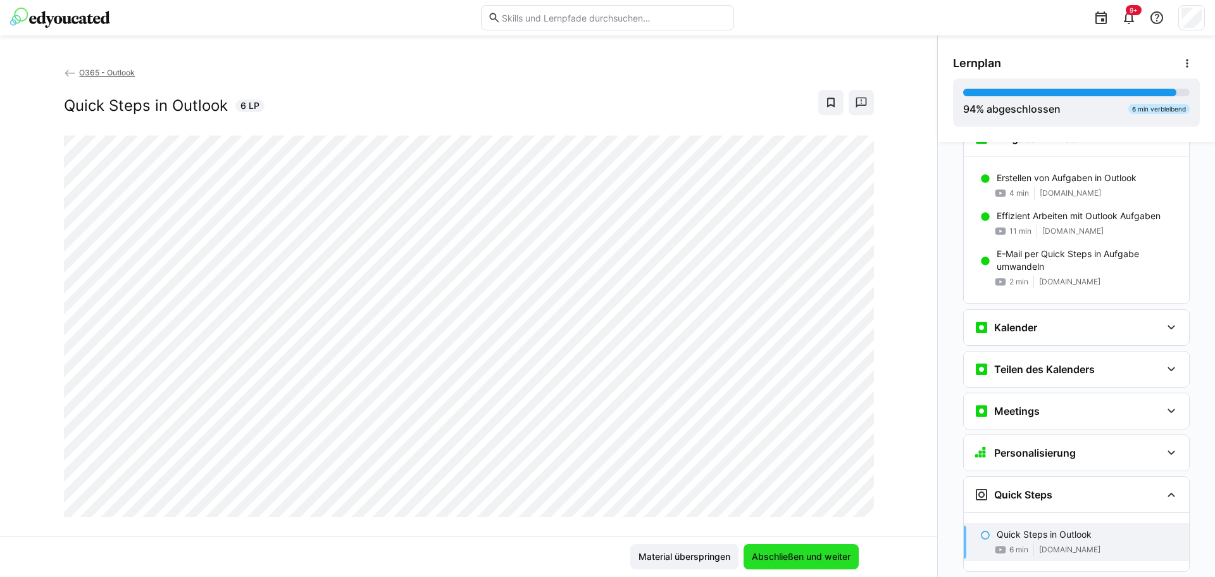
click at [760, 563] on span "Abschließen und weiter" at bounding box center [801, 556] width 115 height 25
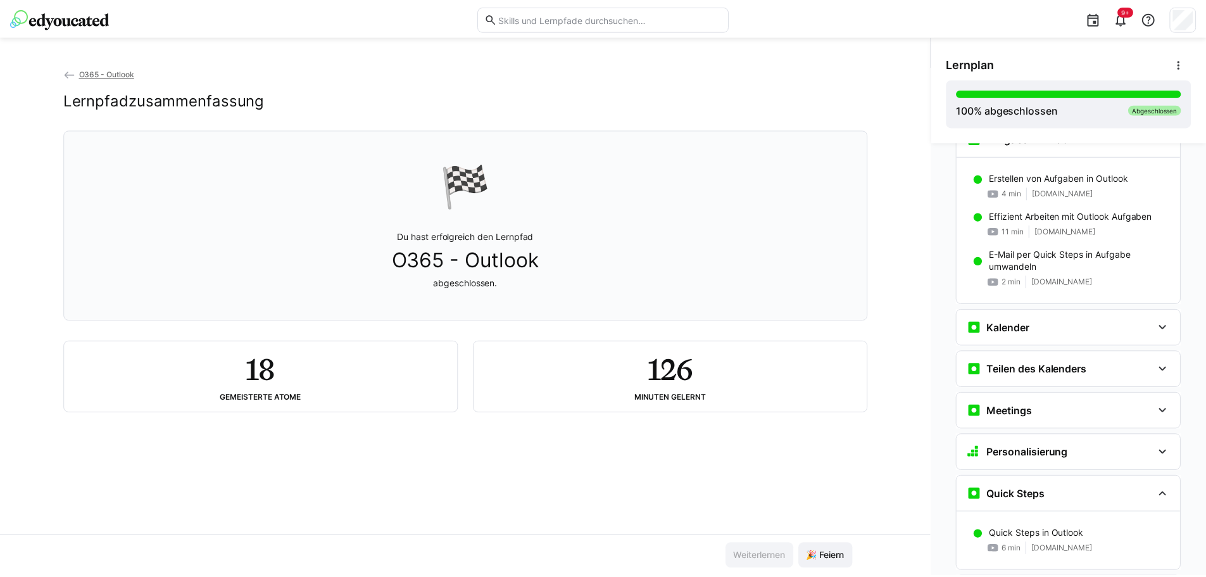
scroll to position [1297, 0]
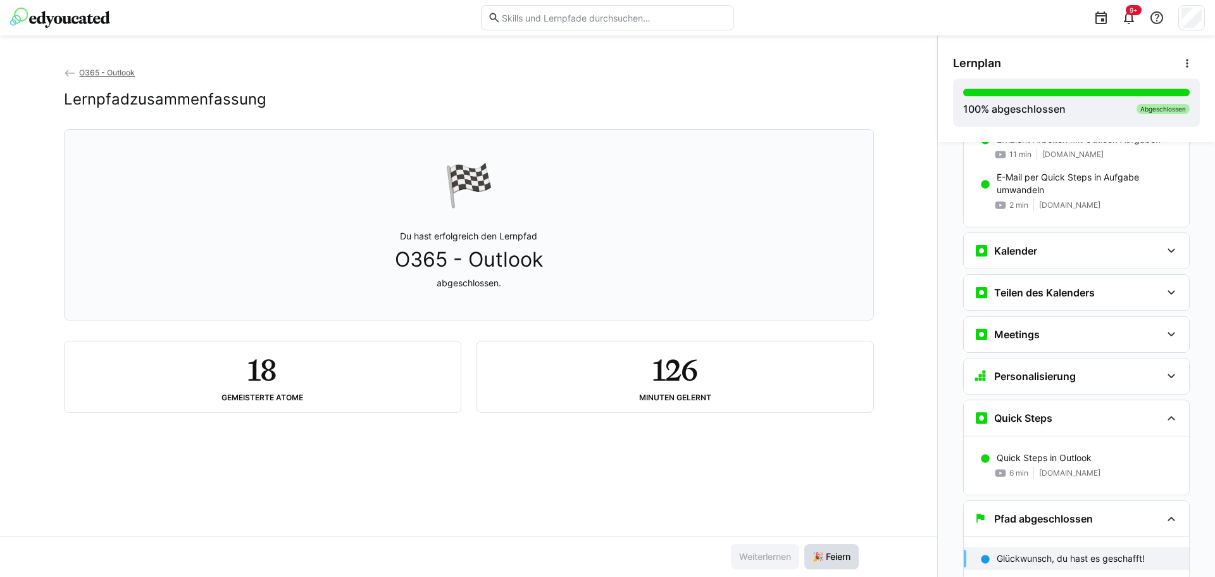
click at [834, 557] on span "🎉 Feiern" at bounding box center [832, 556] width 42 height 13
click at [101, 70] on span "O365 - Outlook" at bounding box center [107, 72] width 56 height 9
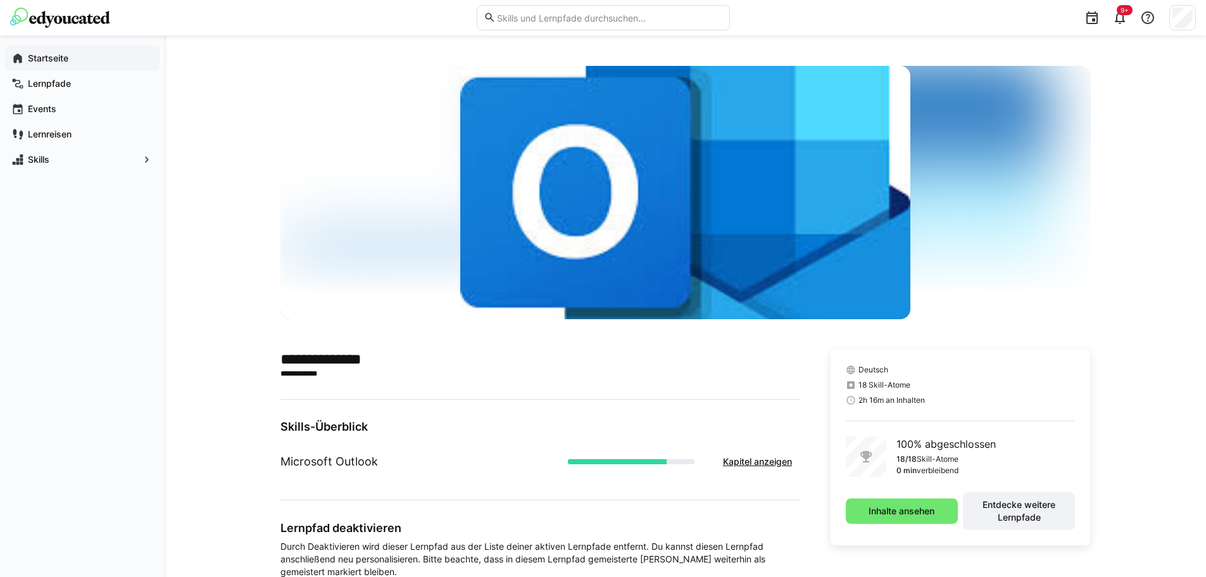
click at [0, 0] on app-navigation-label "Startseite" at bounding box center [0, 0] width 0 height 0
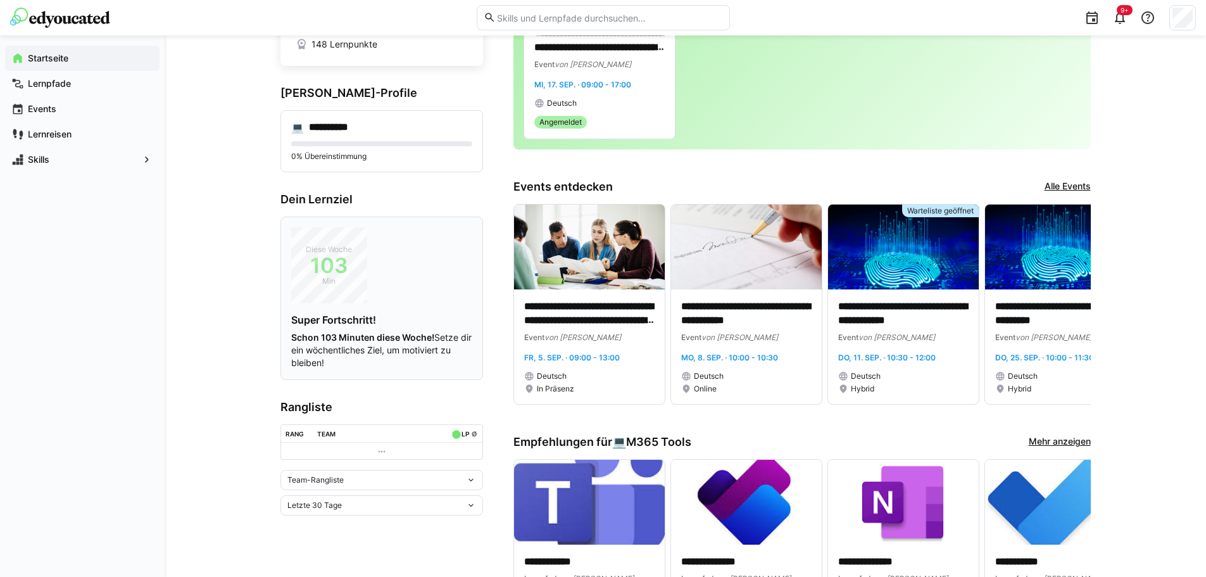
scroll to position [253, 0]
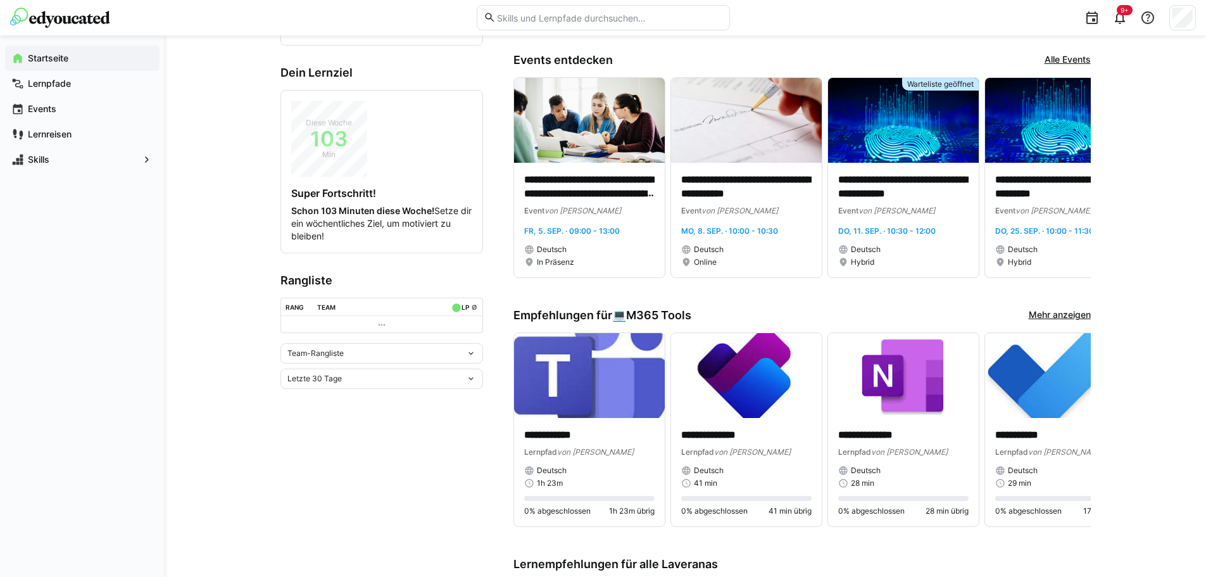
click at [470, 349] on eds-icon at bounding box center [471, 353] width 10 height 10
click at [356, 405] on span "Individuelle Rangliste" at bounding box center [381, 400] width 203 height 20
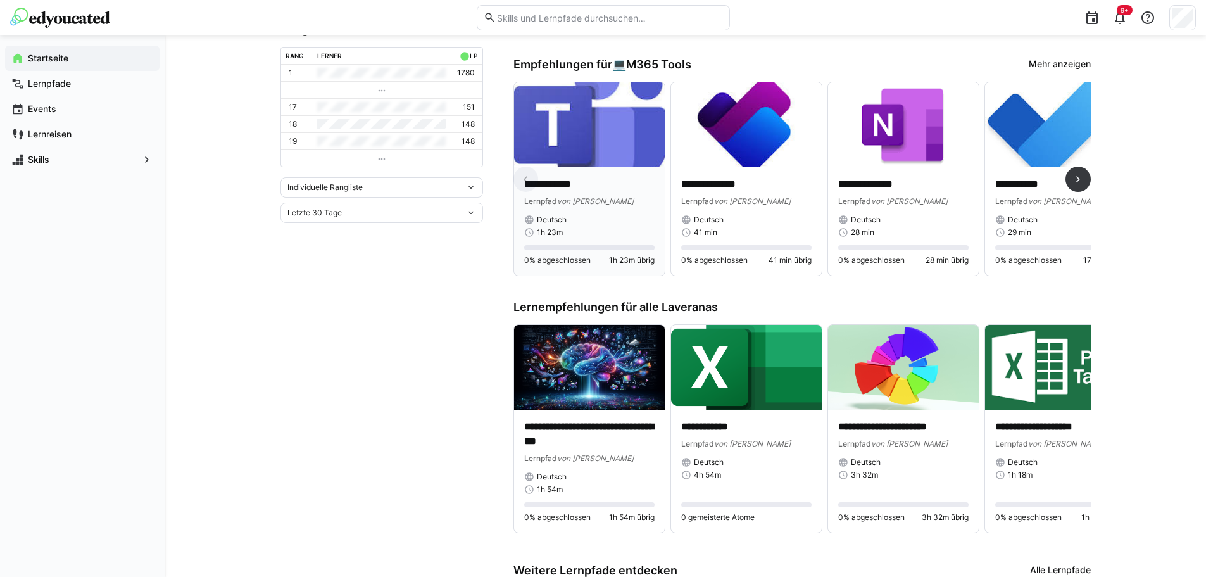
scroll to position [506, 0]
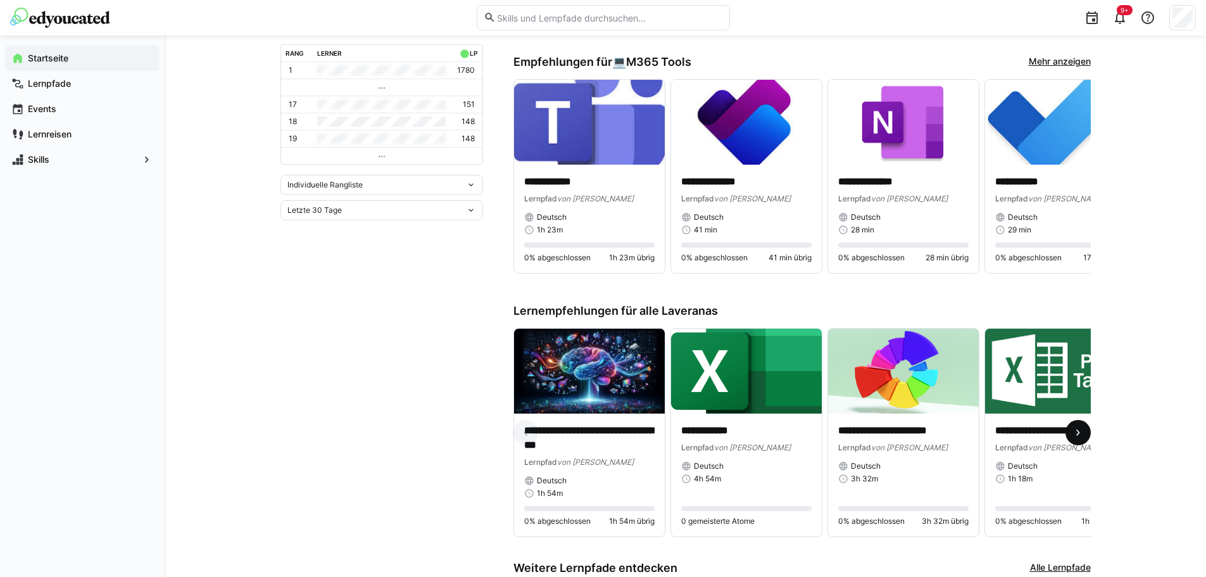
click at [1080, 436] on eds-icon at bounding box center [1078, 432] width 13 height 13
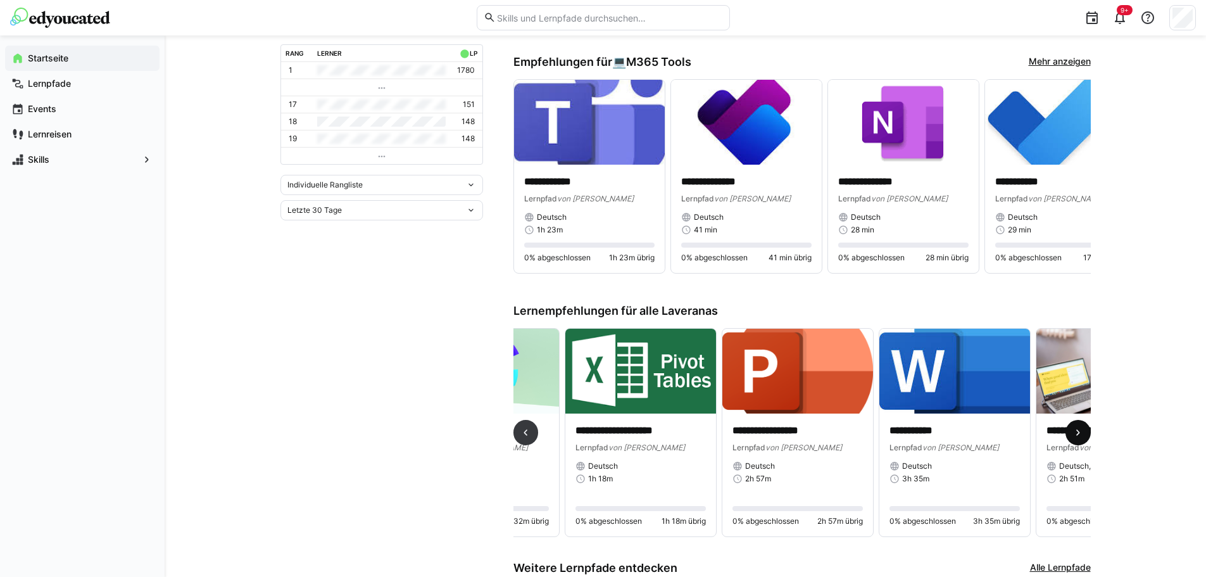
scroll to position [0, 471]
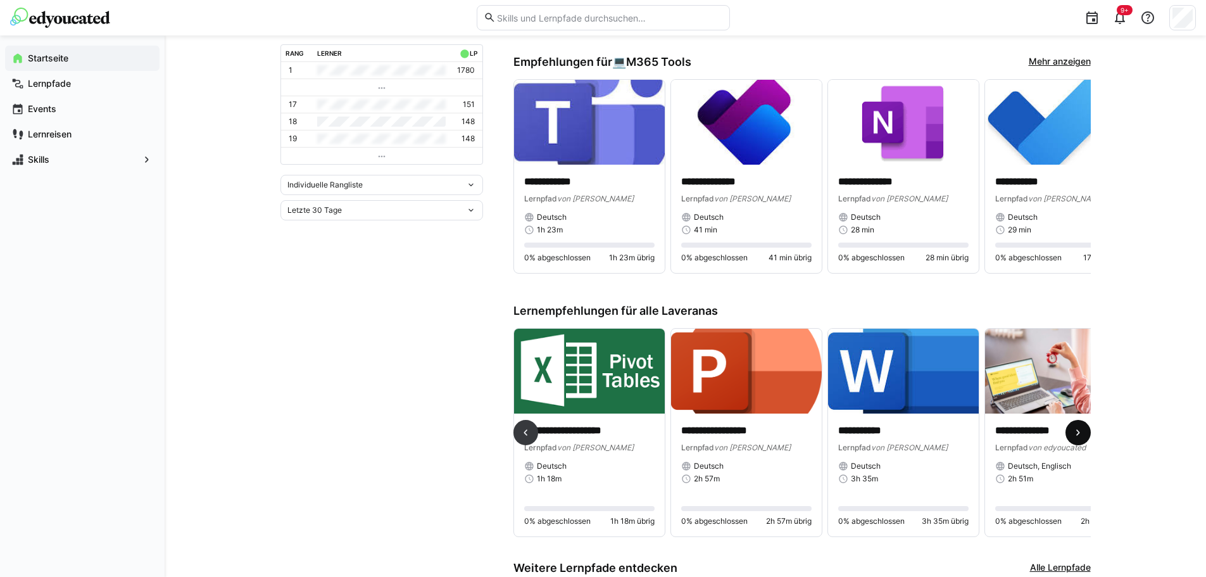
click at [1080, 436] on eds-icon at bounding box center [1078, 432] width 13 height 13
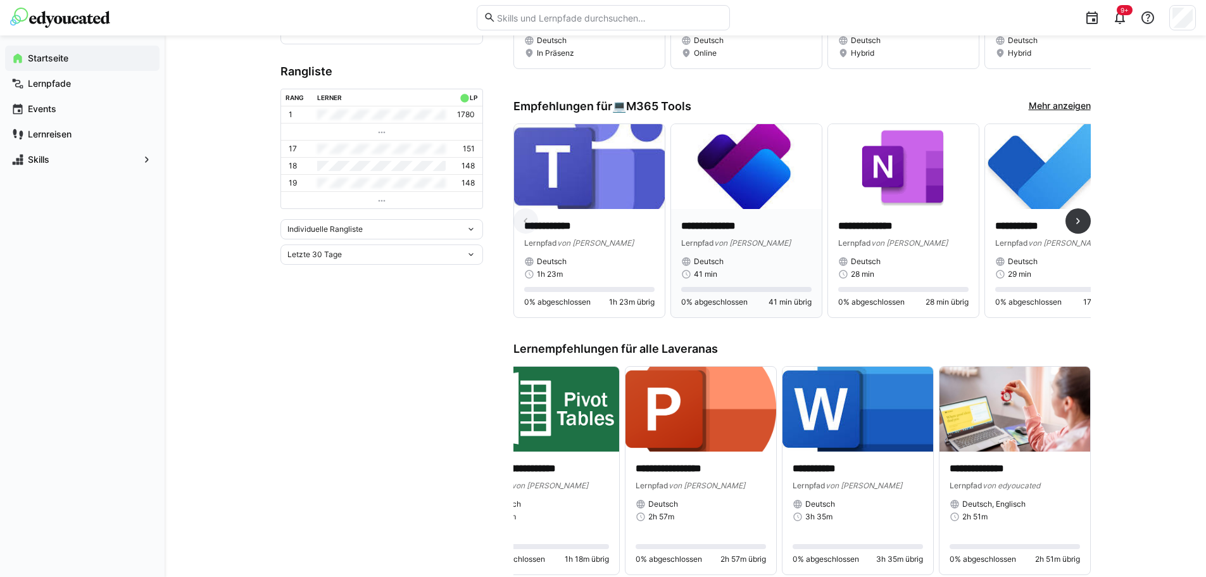
scroll to position [443, 0]
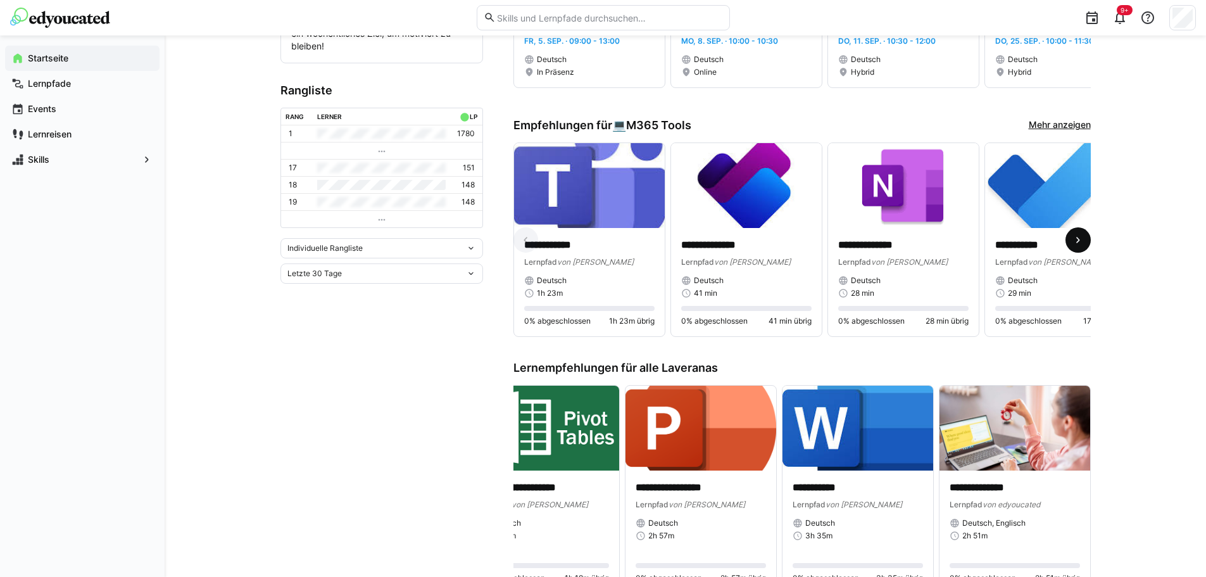
click at [1074, 245] on eds-icon at bounding box center [1078, 240] width 13 height 13
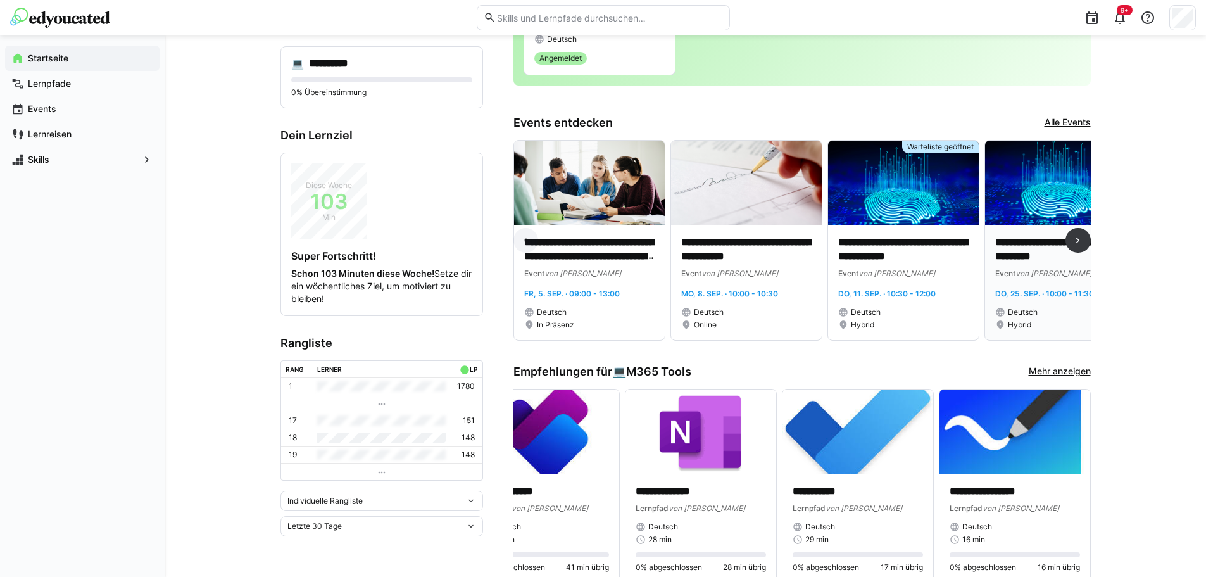
scroll to position [190, 0]
click at [1074, 245] on eds-icon at bounding box center [1078, 241] width 13 height 13
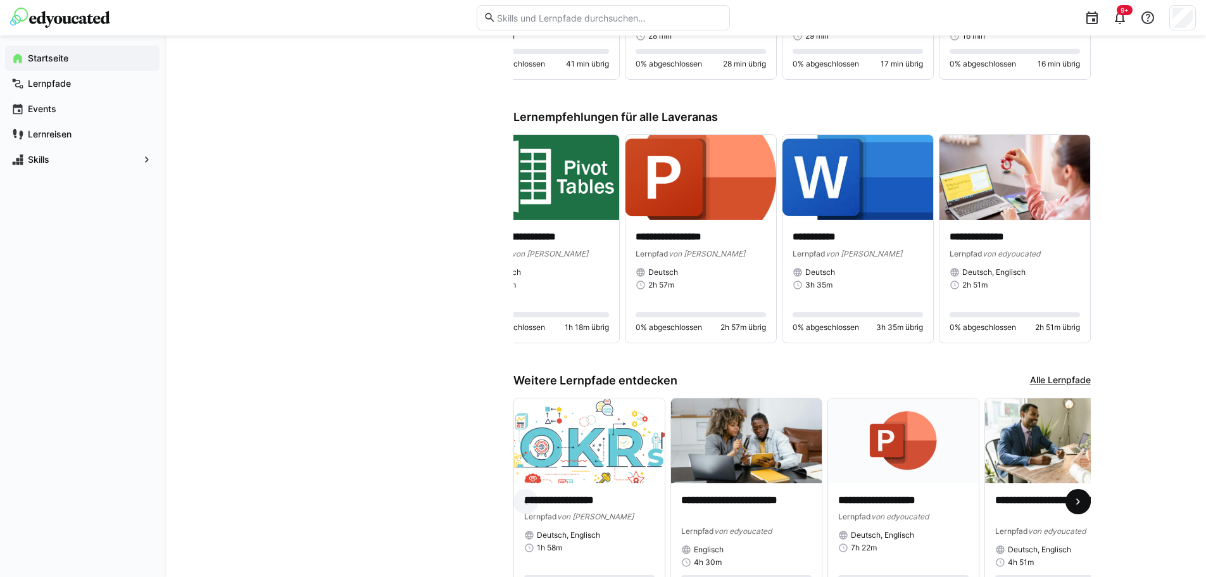
scroll to position [649, 0]
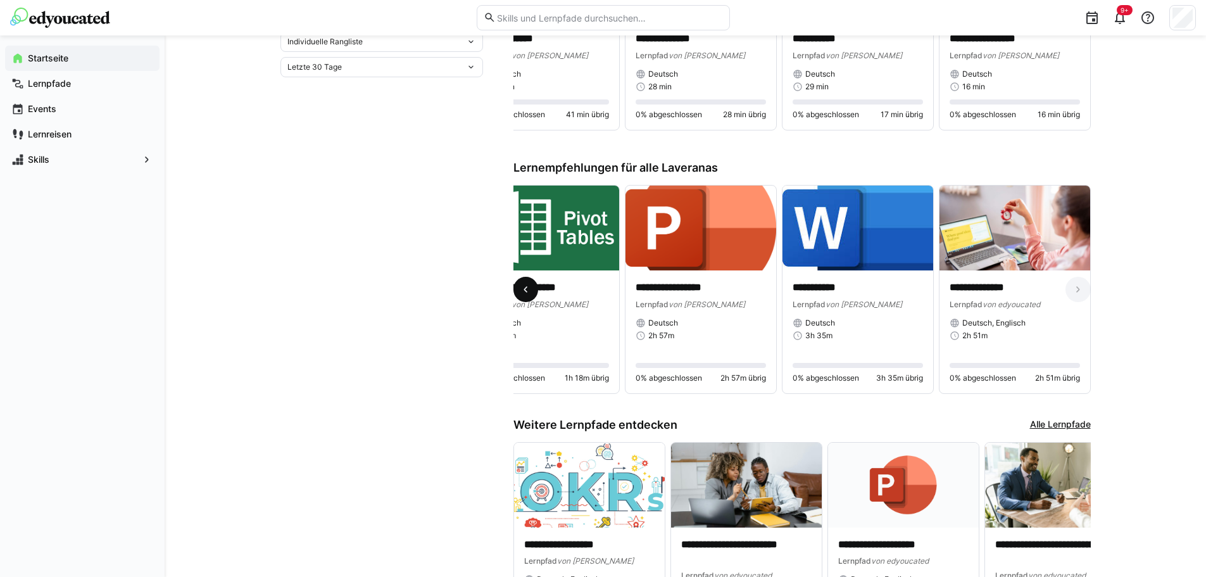
click at [534, 295] on span at bounding box center [525, 289] width 25 height 25
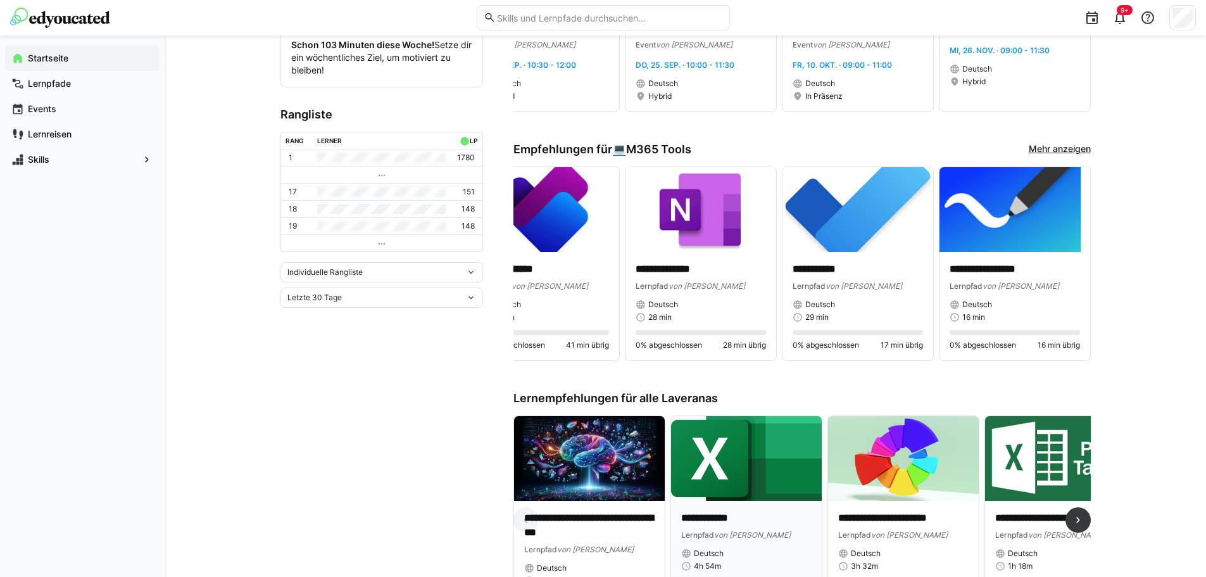
scroll to position [396, 0]
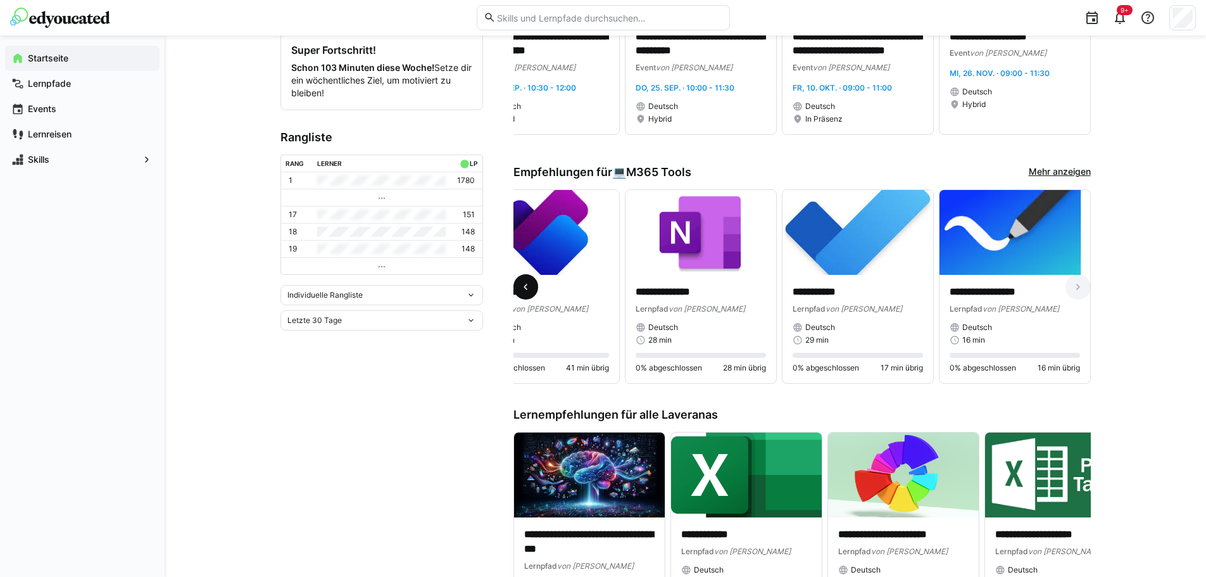
click at [524, 287] on eds-icon at bounding box center [525, 286] width 13 height 13
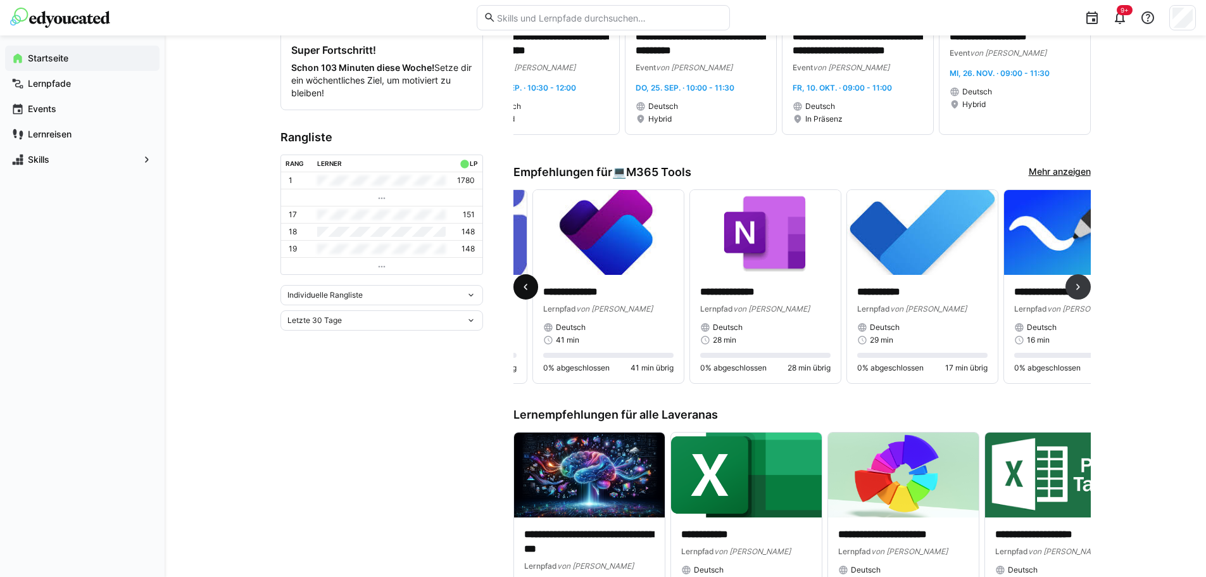
scroll to position [0, 20]
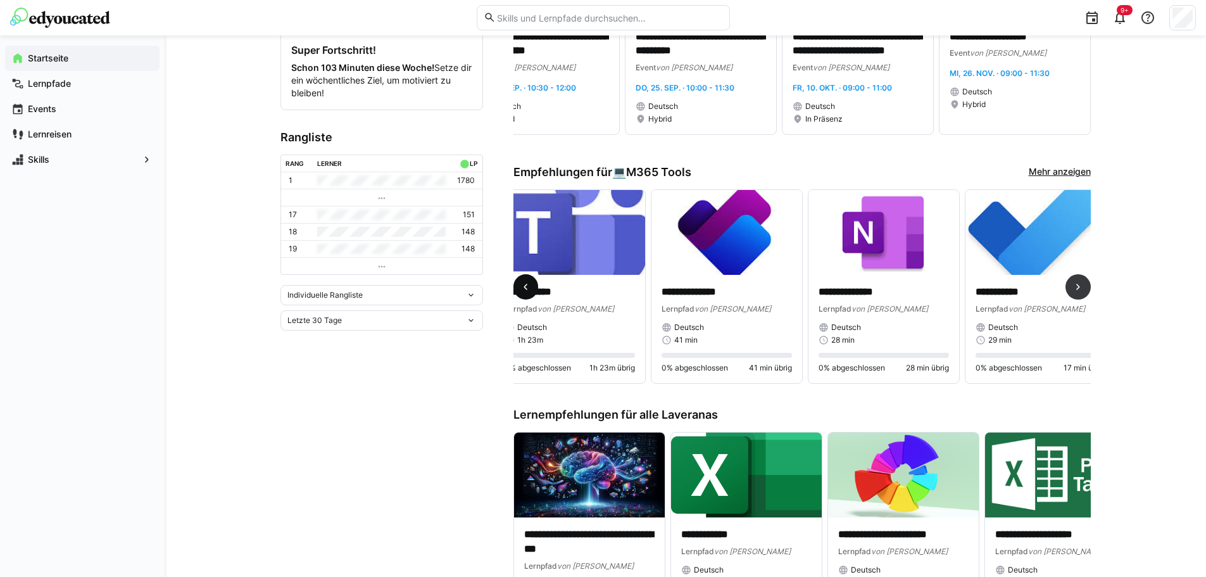
click at [527, 288] on eds-icon at bounding box center [525, 286] width 13 height 13
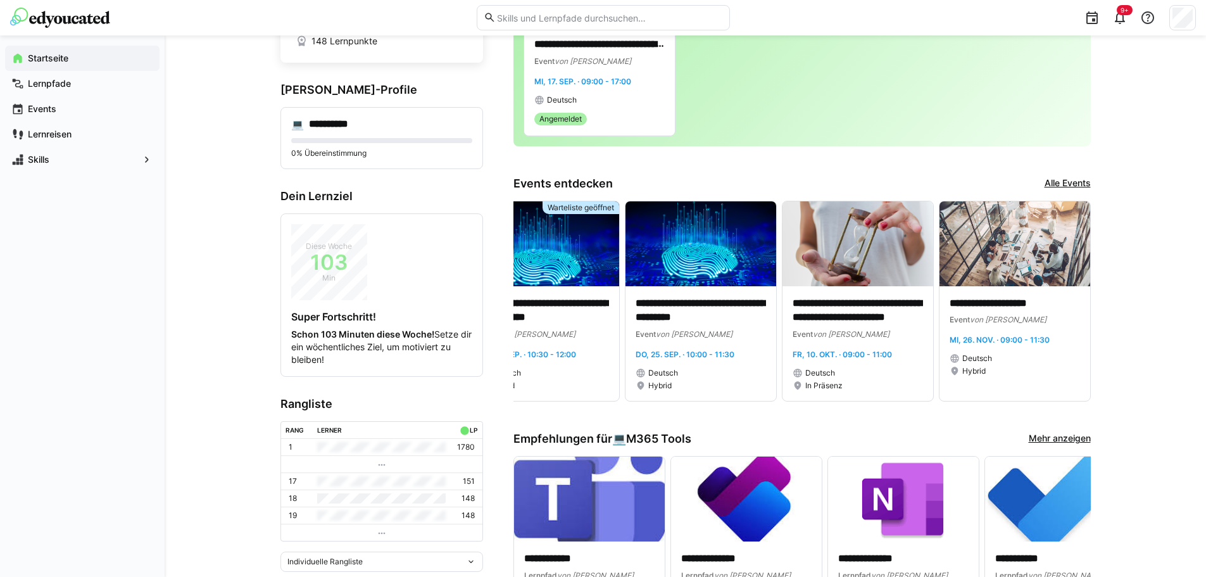
scroll to position [190, 0]
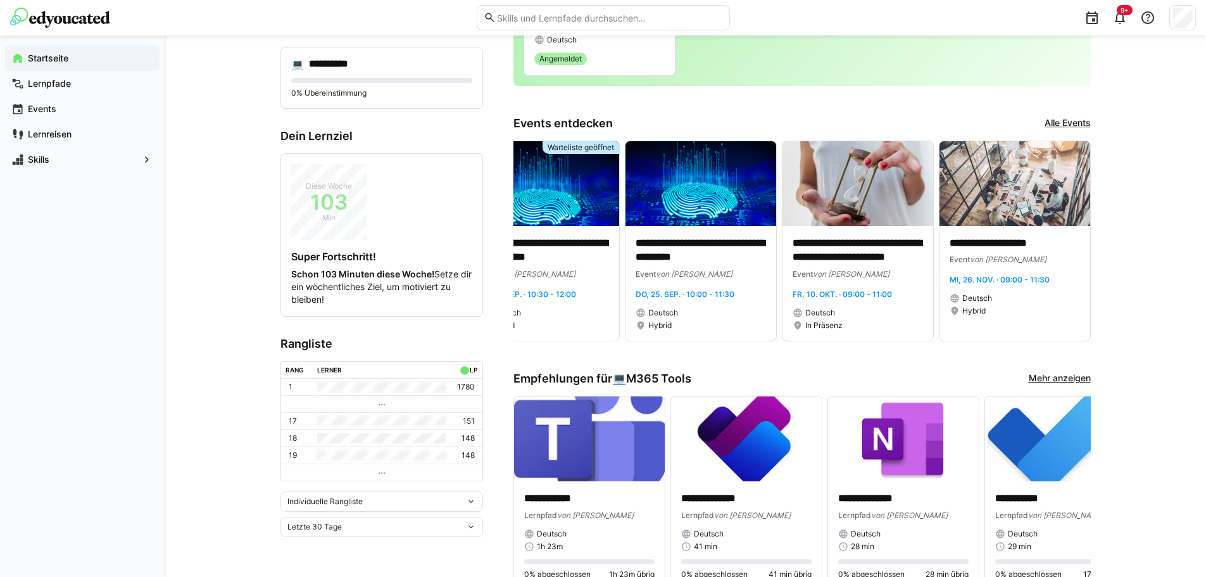
click at [766, 105] on app-home-right "**********" at bounding box center [801, 506] width 577 height 1253
